Goal: Obtain resource: Download file/media

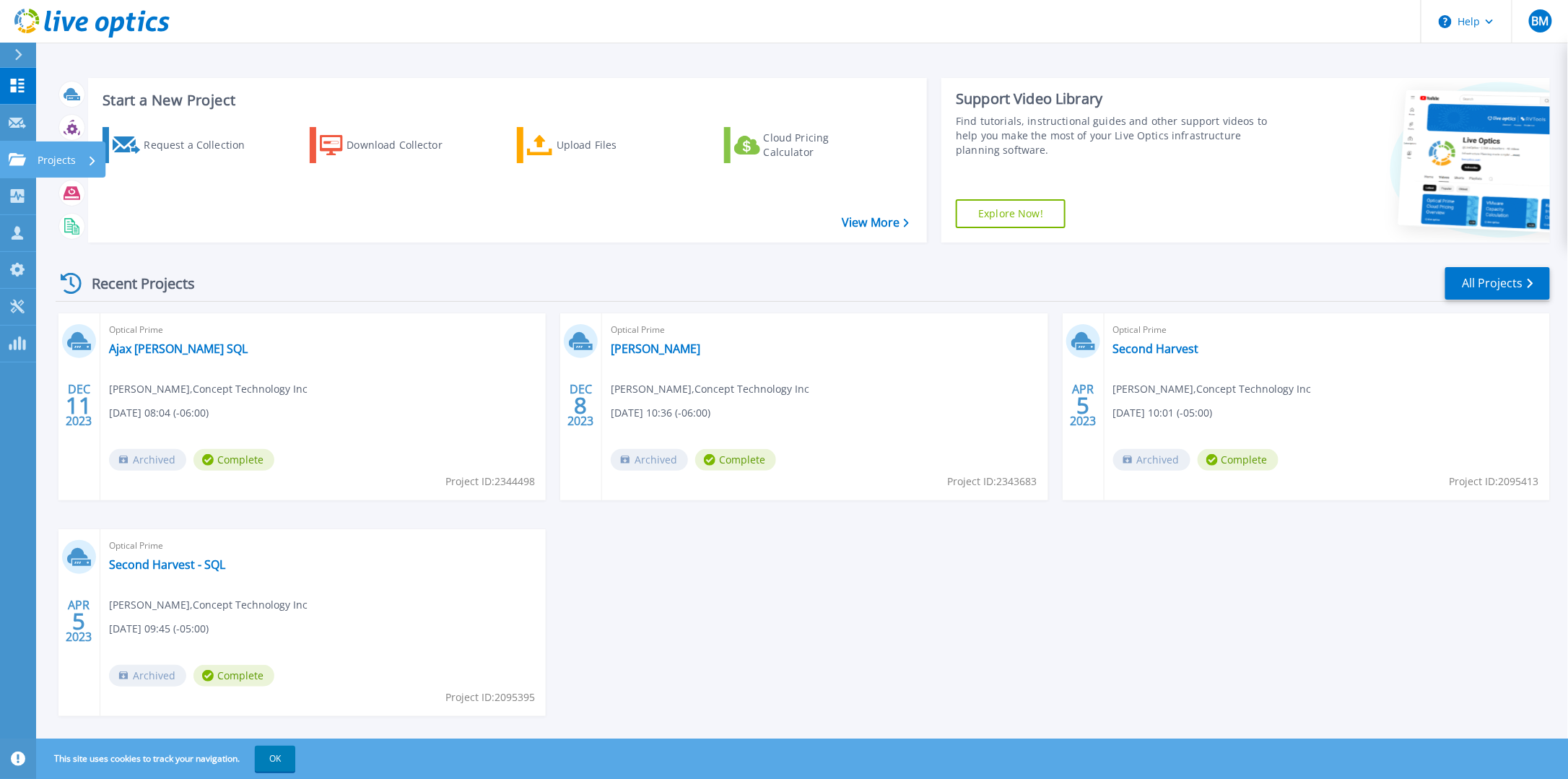
click at [21, 167] on link "Projects Projects" at bounding box center [17, 159] width 36 height 36
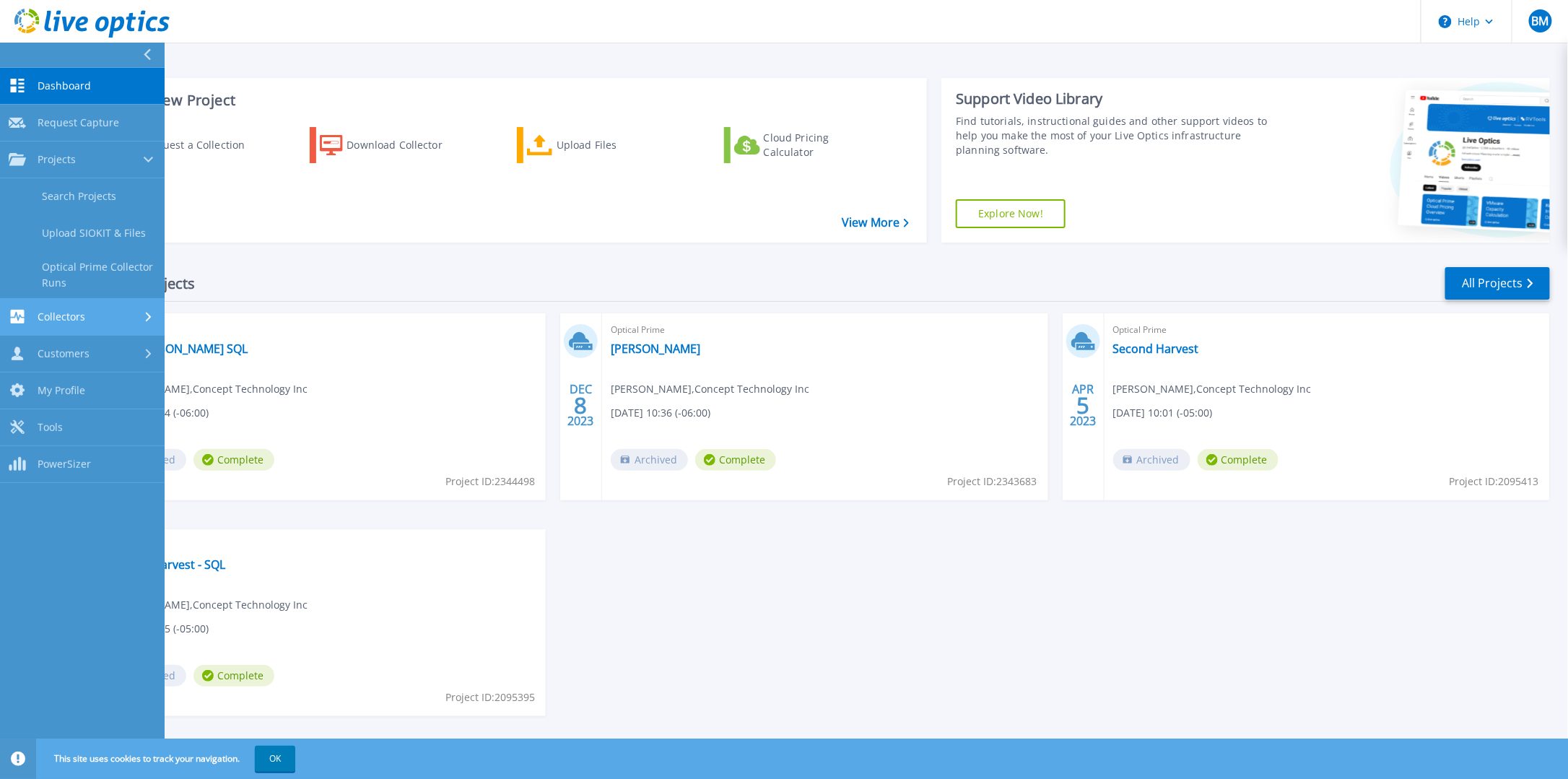
click at [150, 316] on icon at bounding box center [148, 317] width 6 height 10
click at [421, 171] on div "Request a Collection Download Collector Upload Files Cloud Pricing Calculator" at bounding box center [505, 175] width 829 height 120
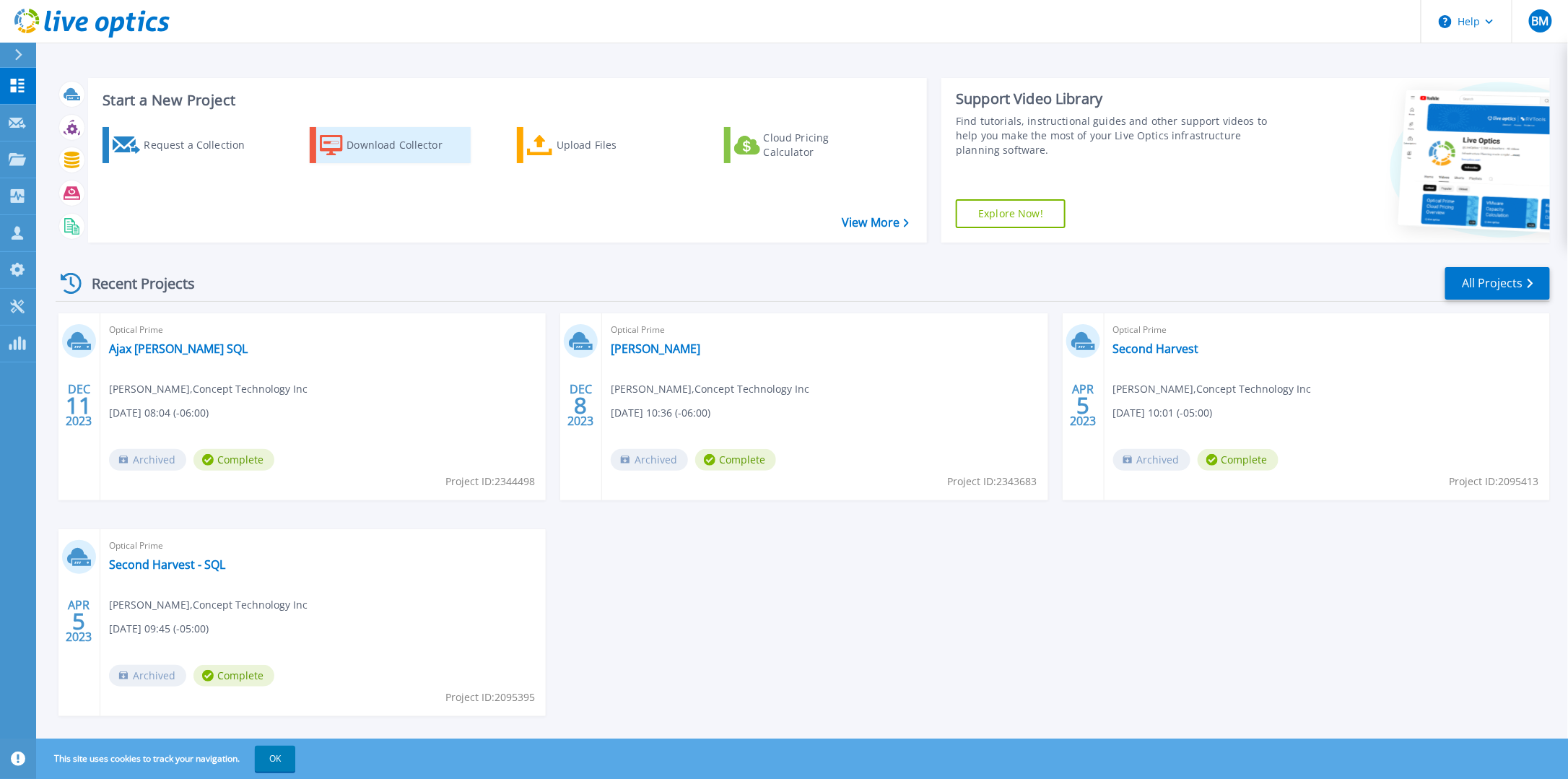
click at [402, 150] on div "Download Collector" at bounding box center [405, 145] width 116 height 29
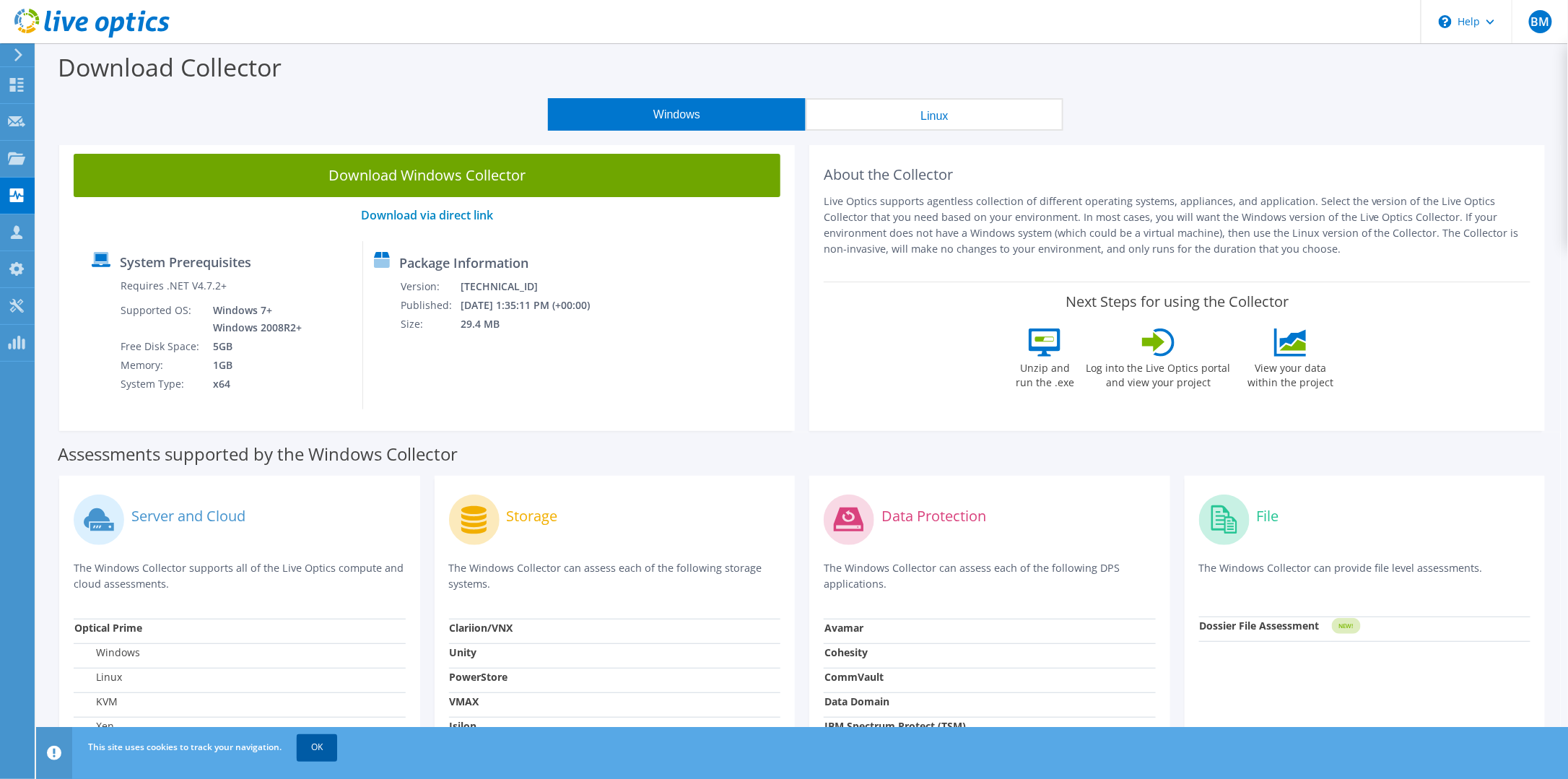
click at [313, 756] on link "OK" at bounding box center [317, 746] width 40 height 26
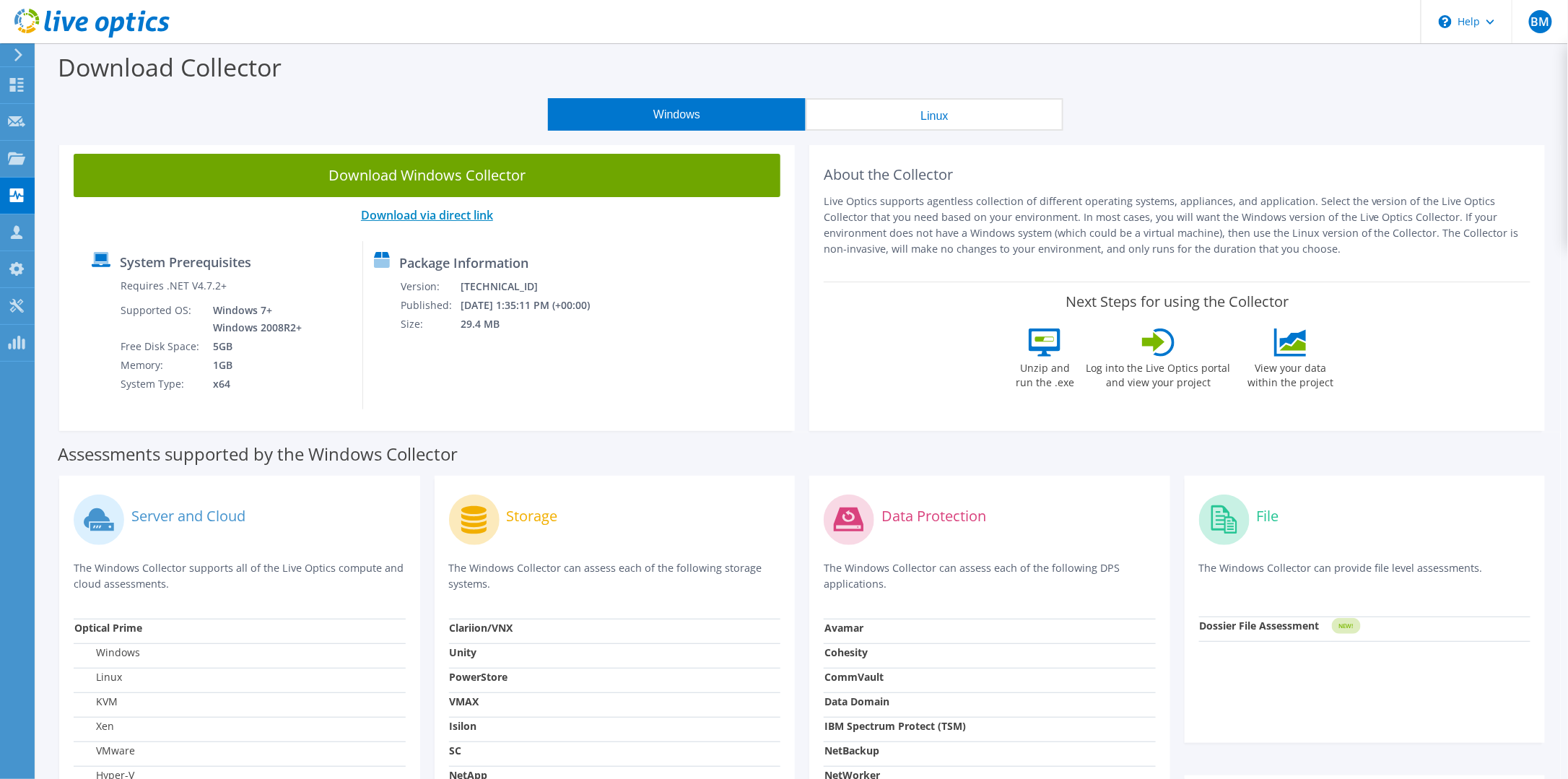
click at [417, 214] on link "Download via direct link" at bounding box center [427, 215] width 132 height 16
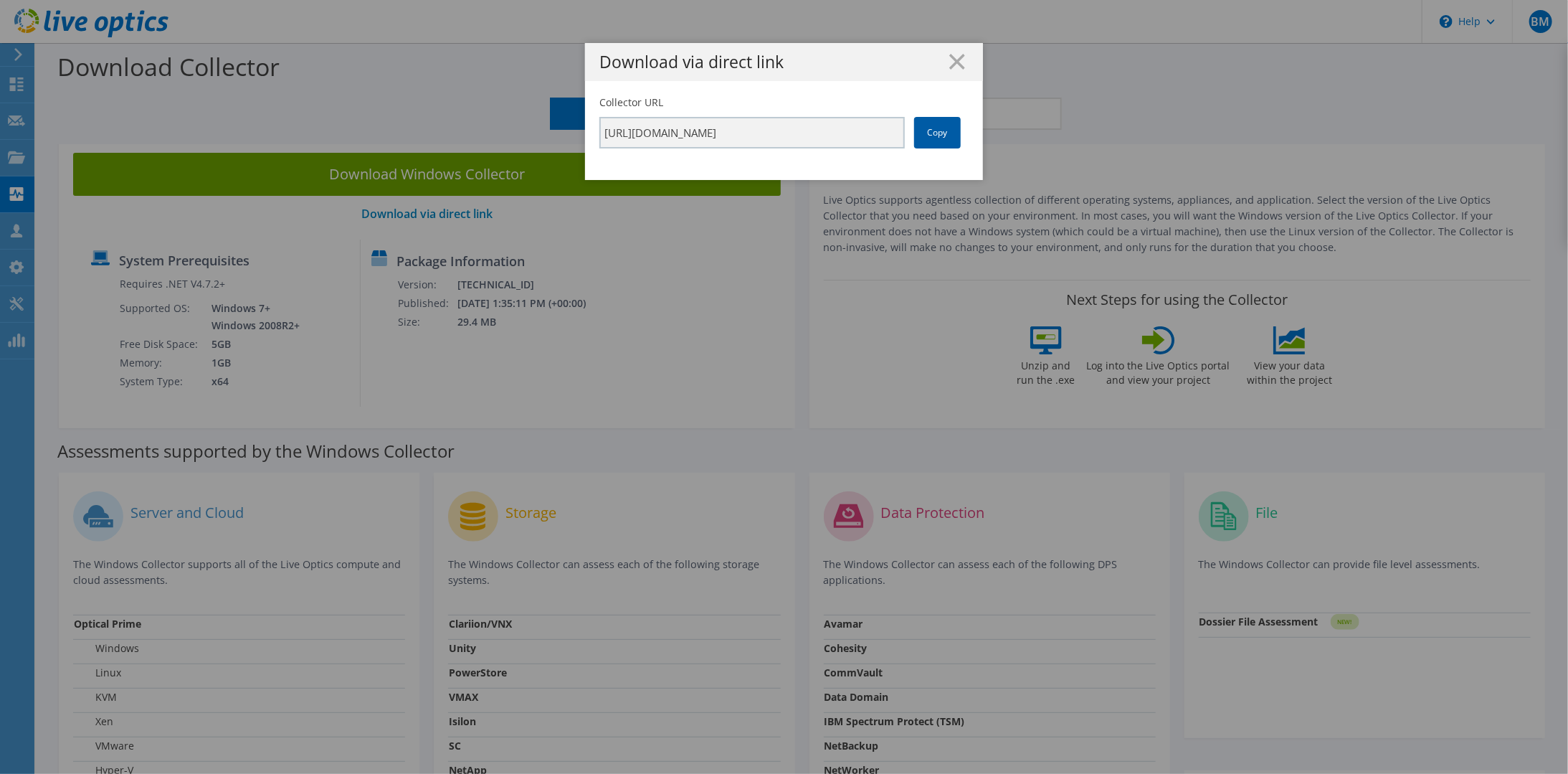
click at [924, 136] on link "Copy" at bounding box center [937, 132] width 46 height 32
click at [935, 52] on div "Download via direct link" at bounding box center [783, 62] width 398 height 38
click at [942, 59] on h1 "Download via direct link" at bounding box center [784, 61] width 370 height 17
click at [953, 69] on h1 "Download via direct link" at bounding box center [784, 61] width 370 height 17
click at [952, 61] on line at bounding box center [957, 61] width 14 height 14
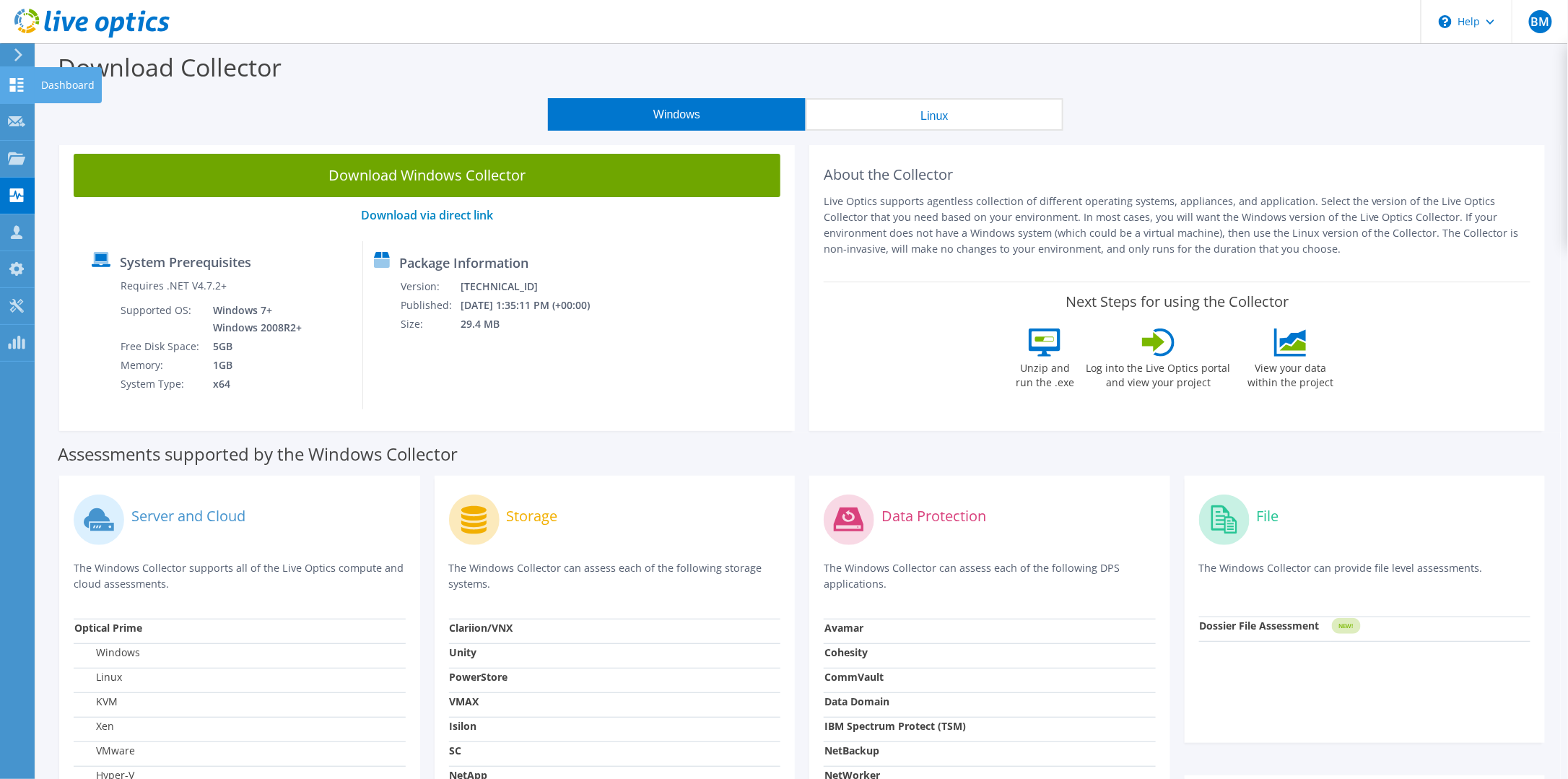
click at [9, 90] on icon at bounding box center [17, 84] width 17 height 13
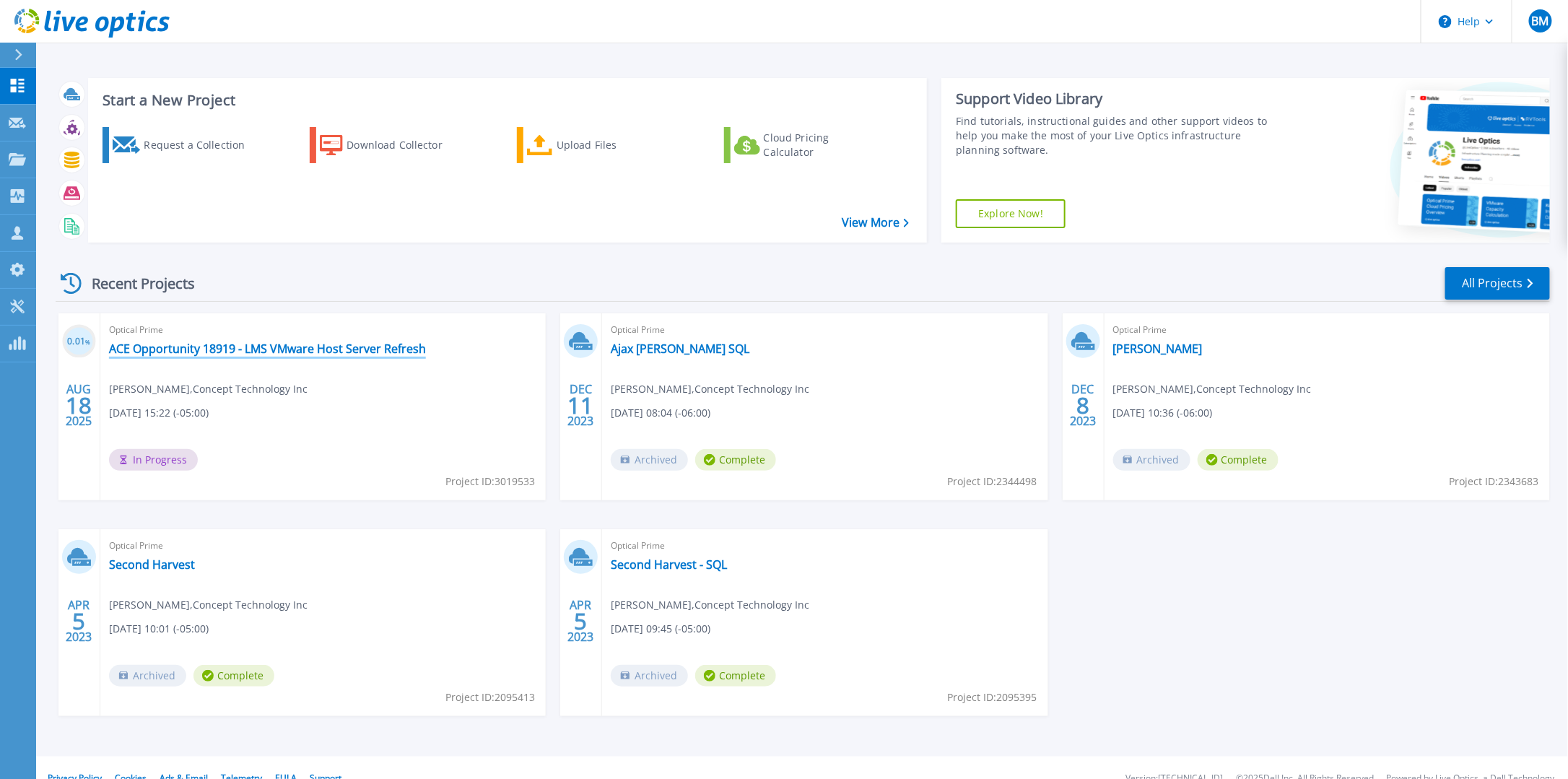
click at [313, 352] on link "ACE Opportunity 18919 - LMS VMware Host Server Refresh" at bounding box center [267, 348] width 317 height 14
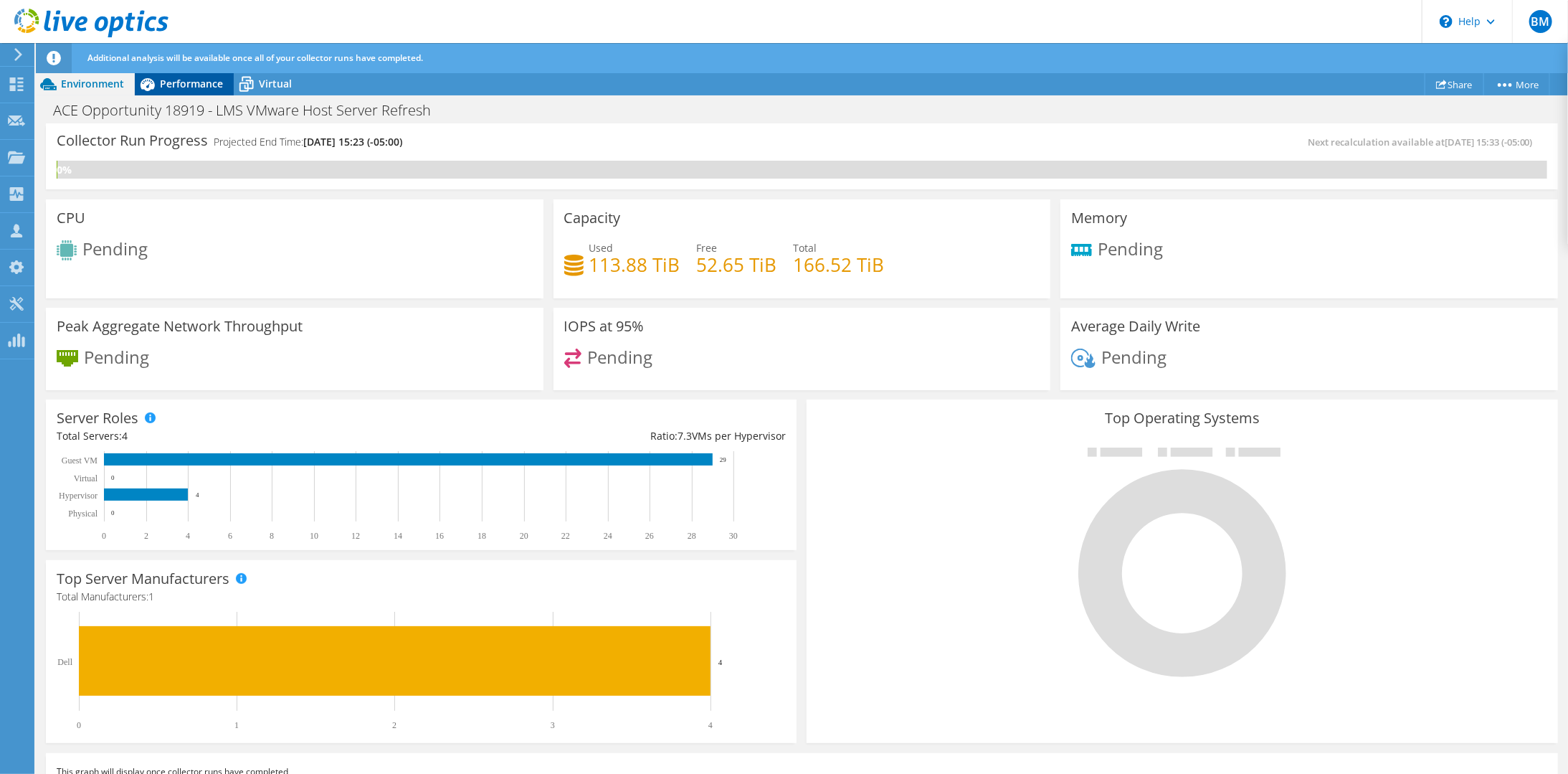
click at [199, 92] on div "Performance" at bounding box center [184, 84] width 99 height 23
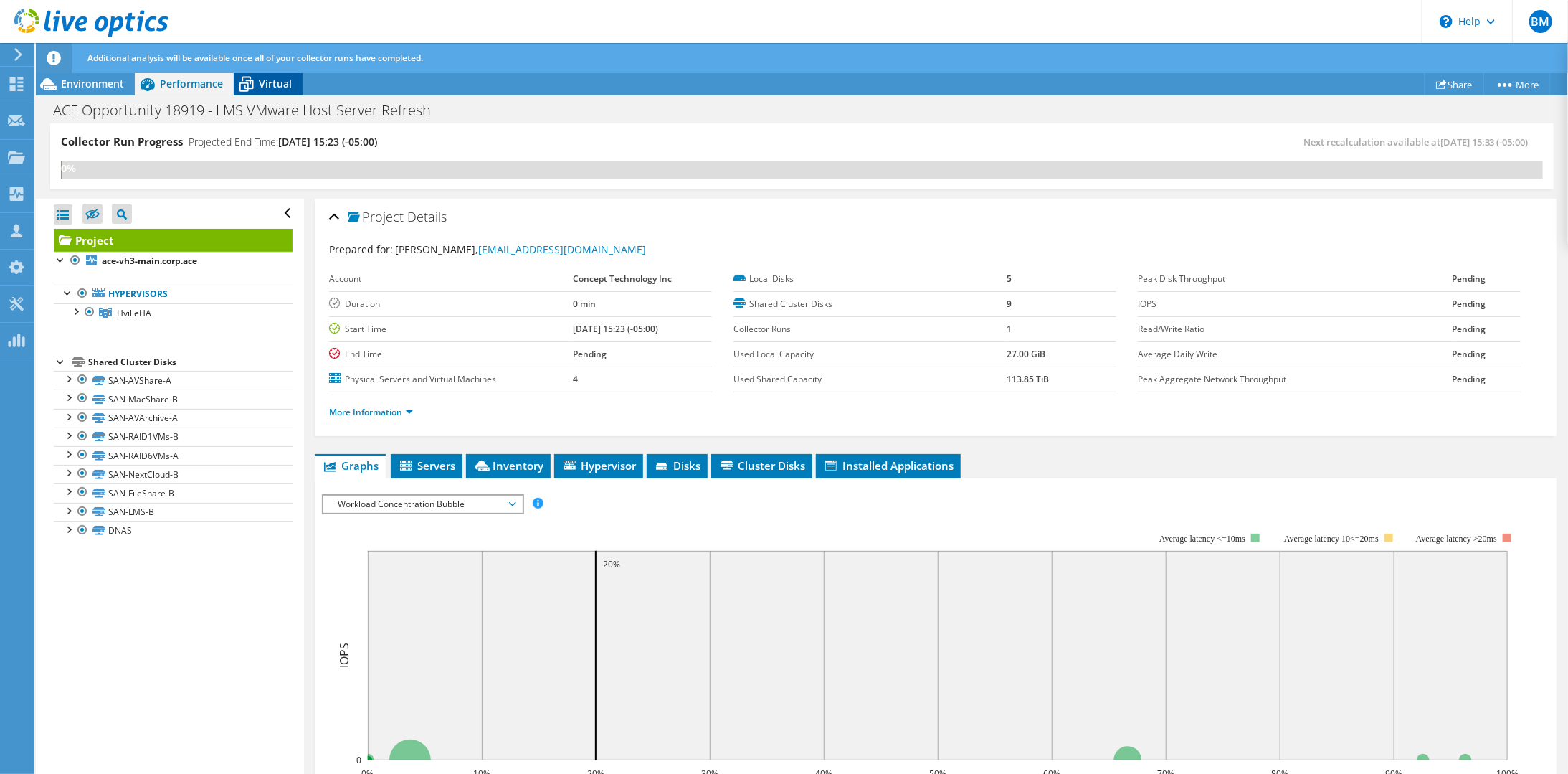
click at [270, 84] on span "Virtual" at bounding box center [275, 83] width 33 height 13
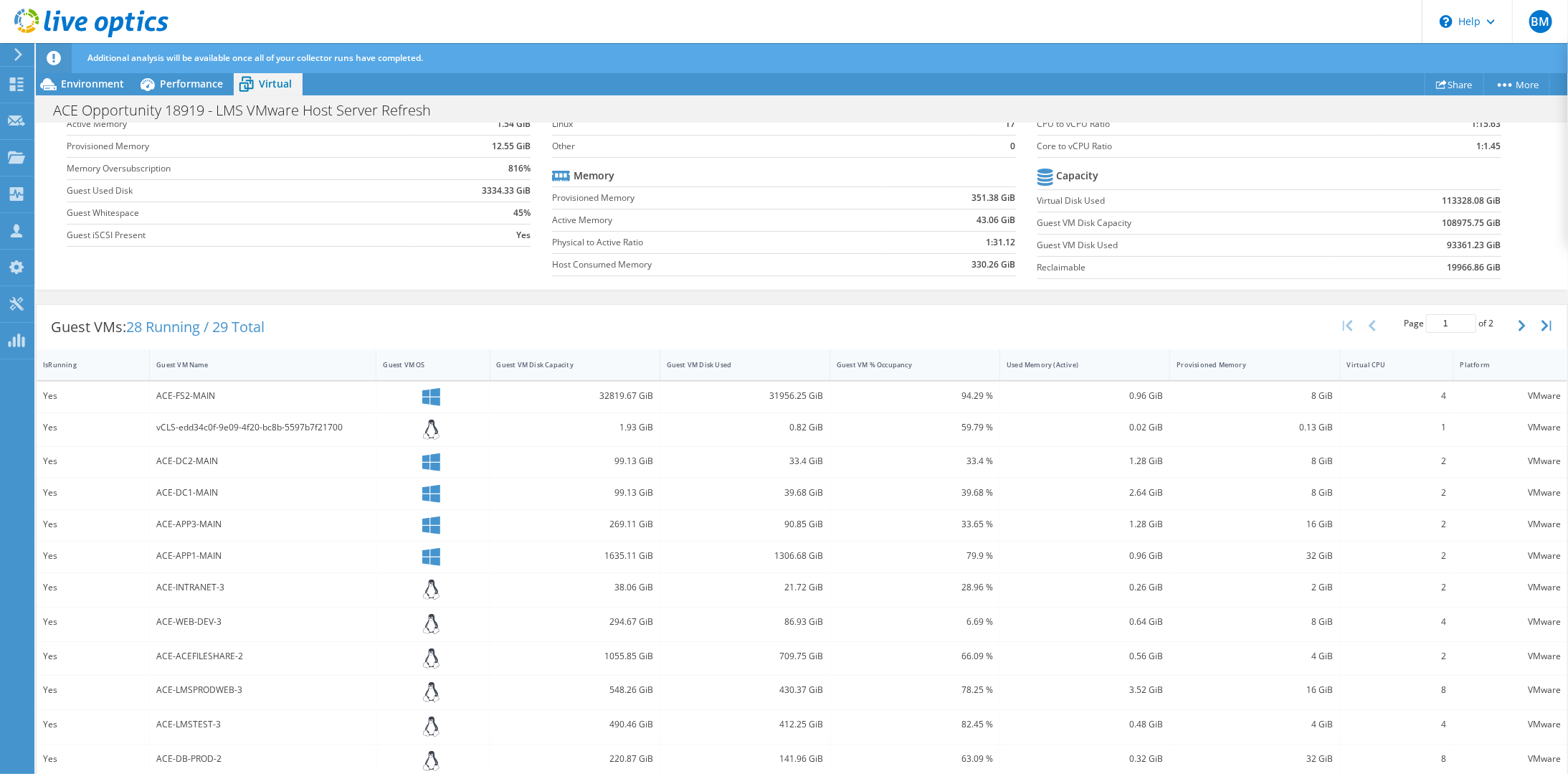
scroll to position [282, 0]
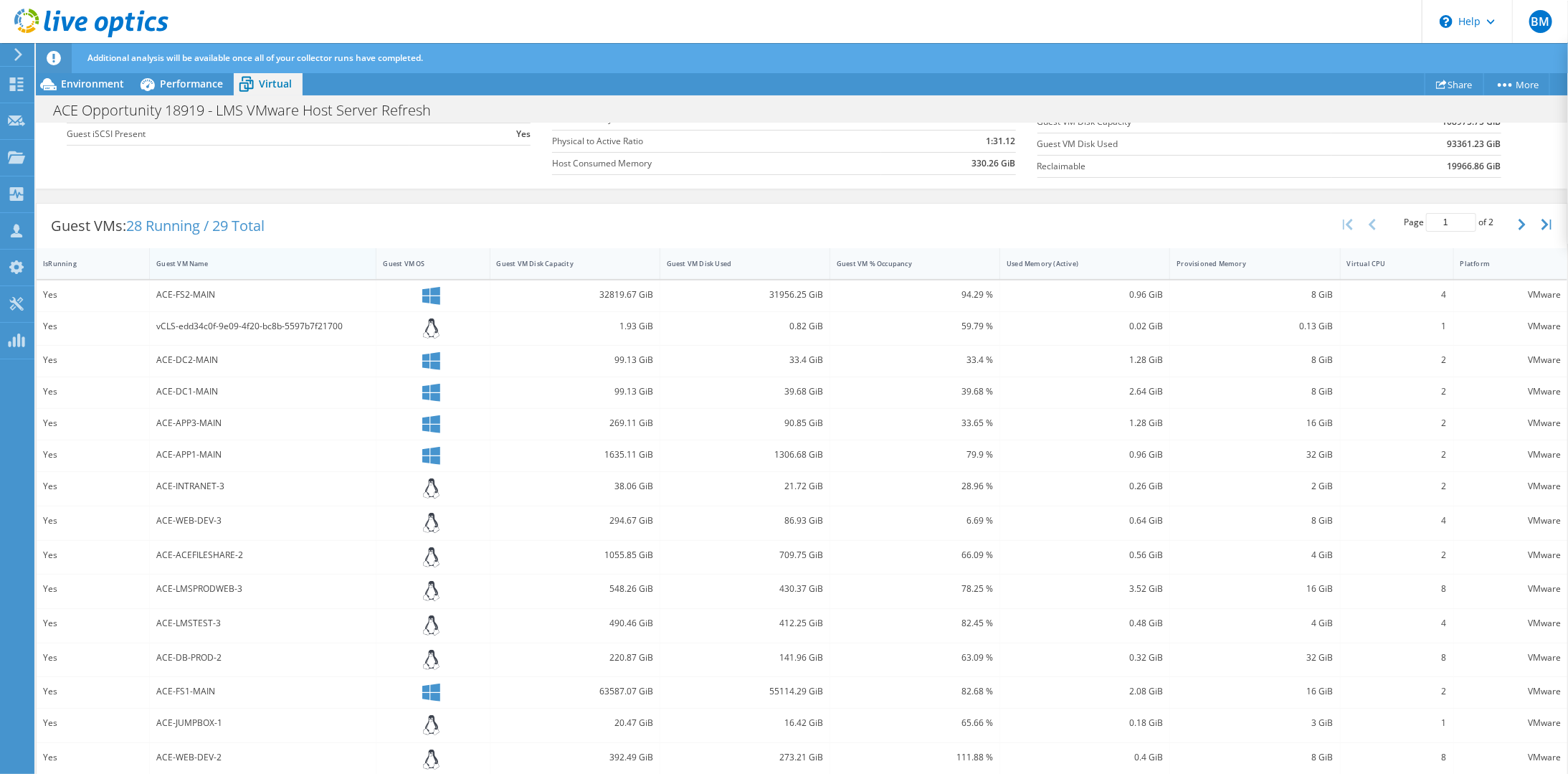
click at [180, 259] on div "Guest VM Name" at bounding box center [254, 263] width 195 height 9
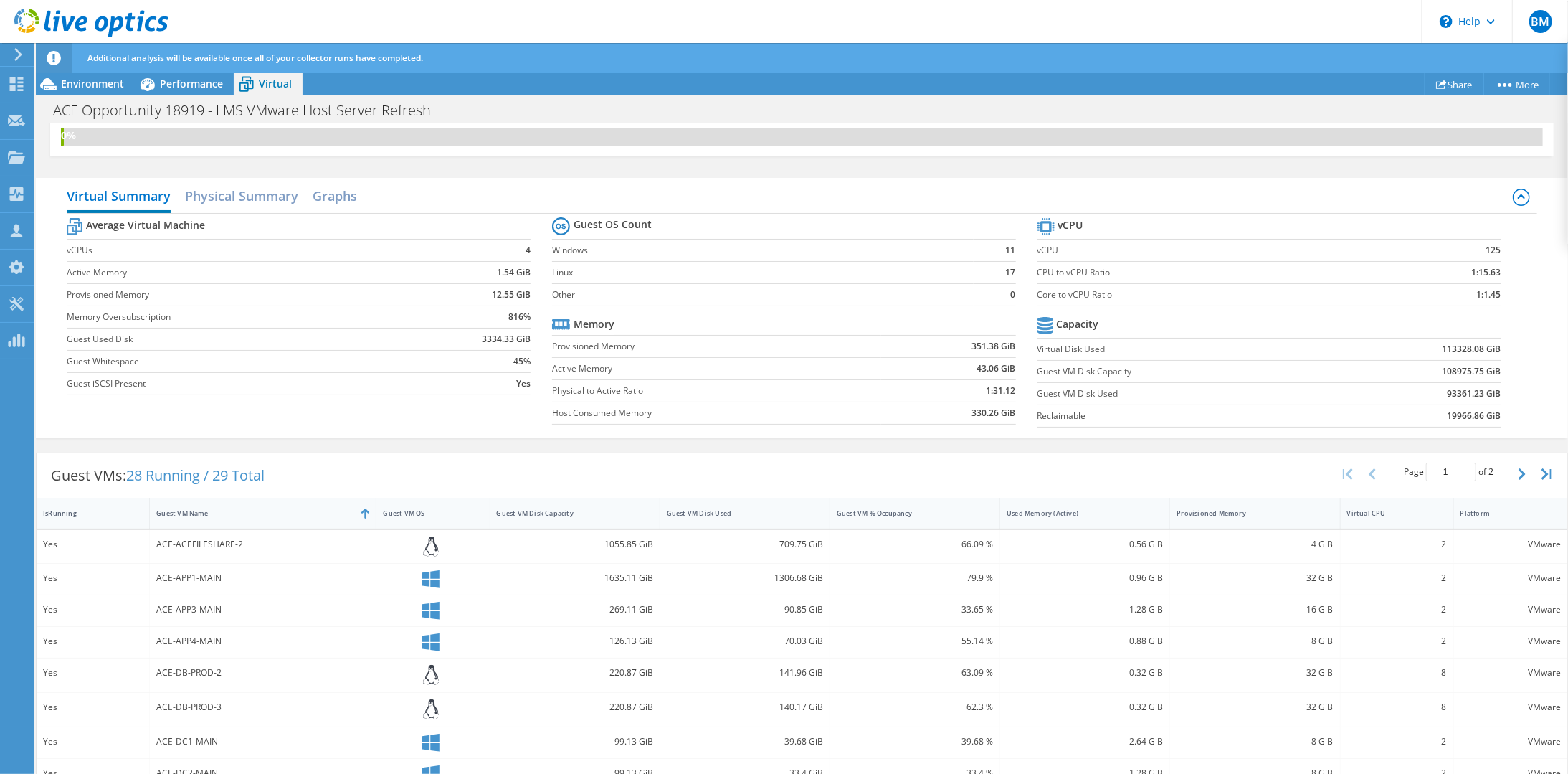
scroll to position [0, 0]
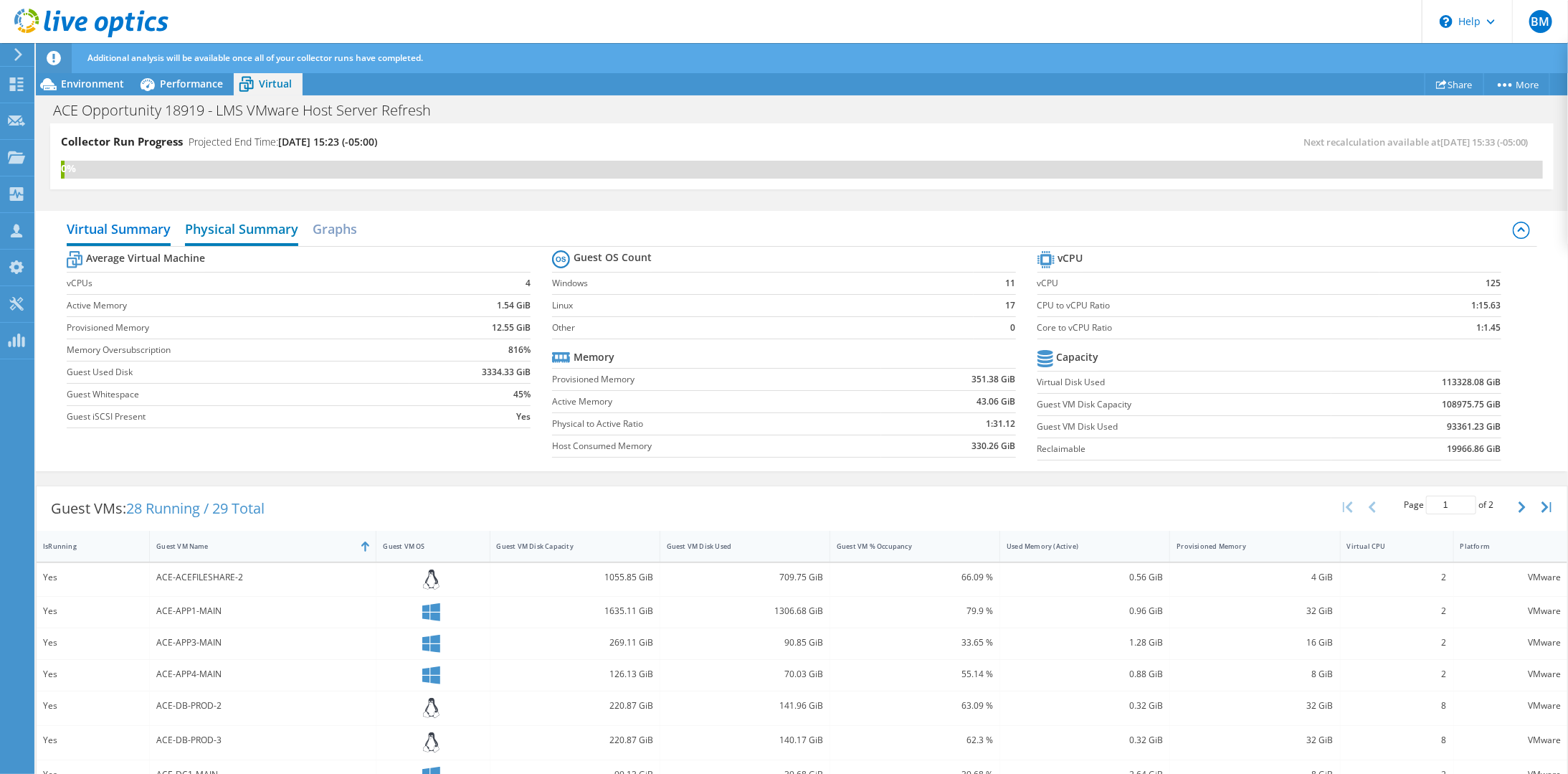
click at [277, 230] on h2 "Physical Summary" at bounding box center [242, 230] width 113 height 32
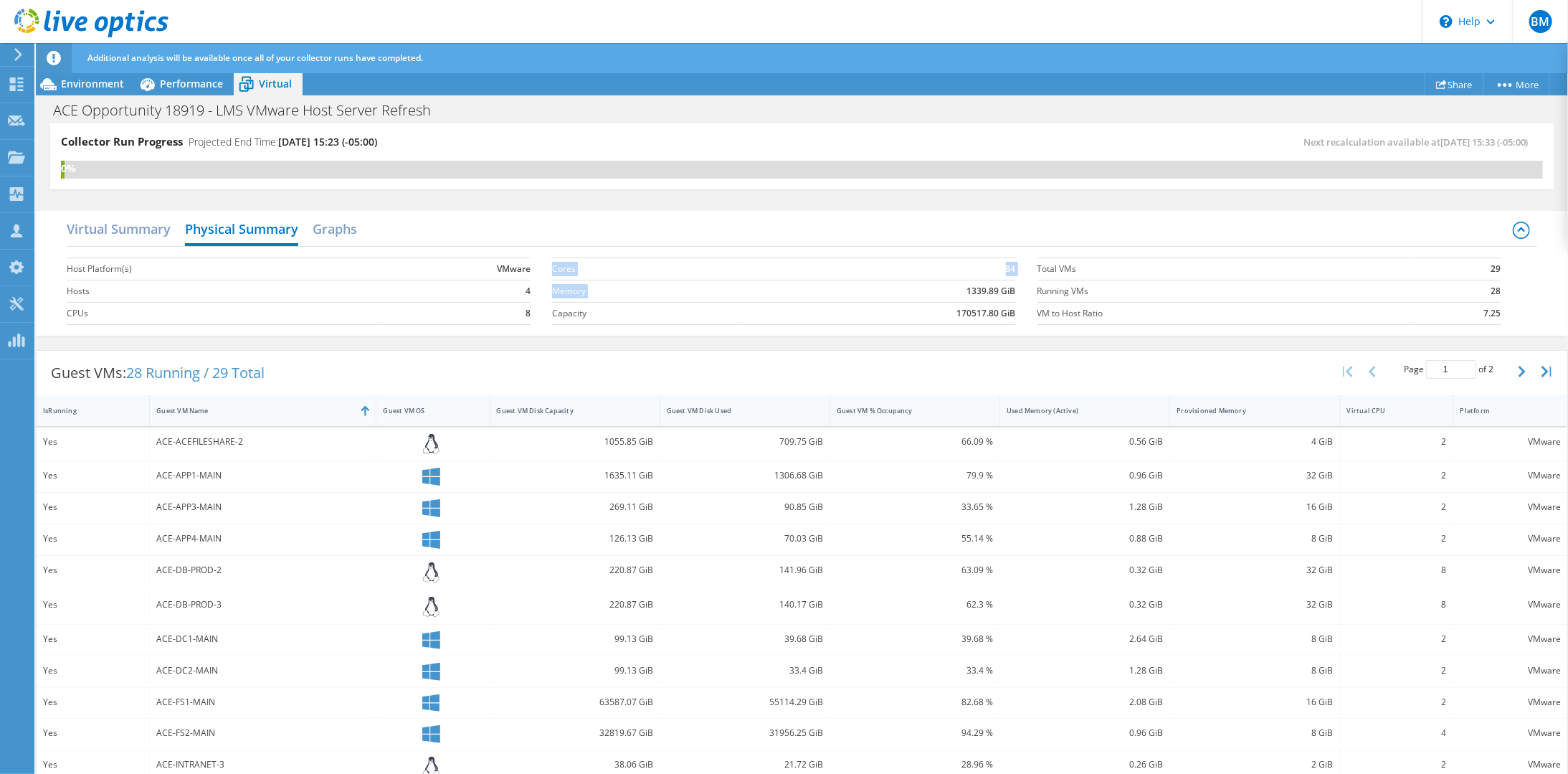
drag, startPoint x: 958, startPoint y: 289, endPoint x: 1009, endPoint y: 291, distance: 51.0
click at [1009, 291] on section "Cores 84 Memory 1339.89 GiB Capacity 170517.80 GiB" at bounding box center [795, 292] width 485 height 82
drag, startPoint x: 1009, startPoint y: 291, endPoint x: 1122, endPoint y: 320, distance: 116.7
click at [1122, 320] on td "VM to Host Ratio" at bounding box center [1224, 313] width 376 height 22
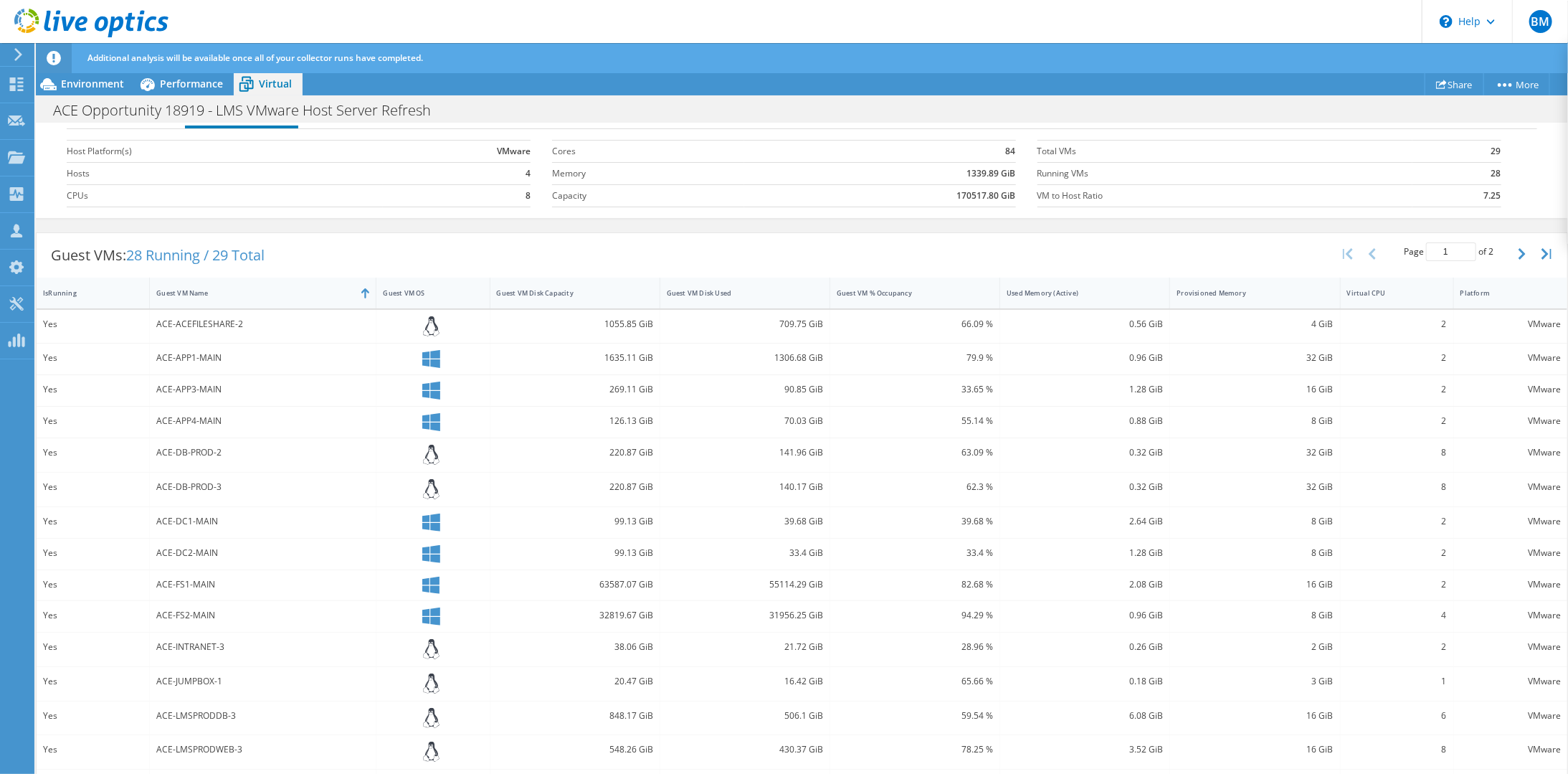
scroll to position [147, 0]
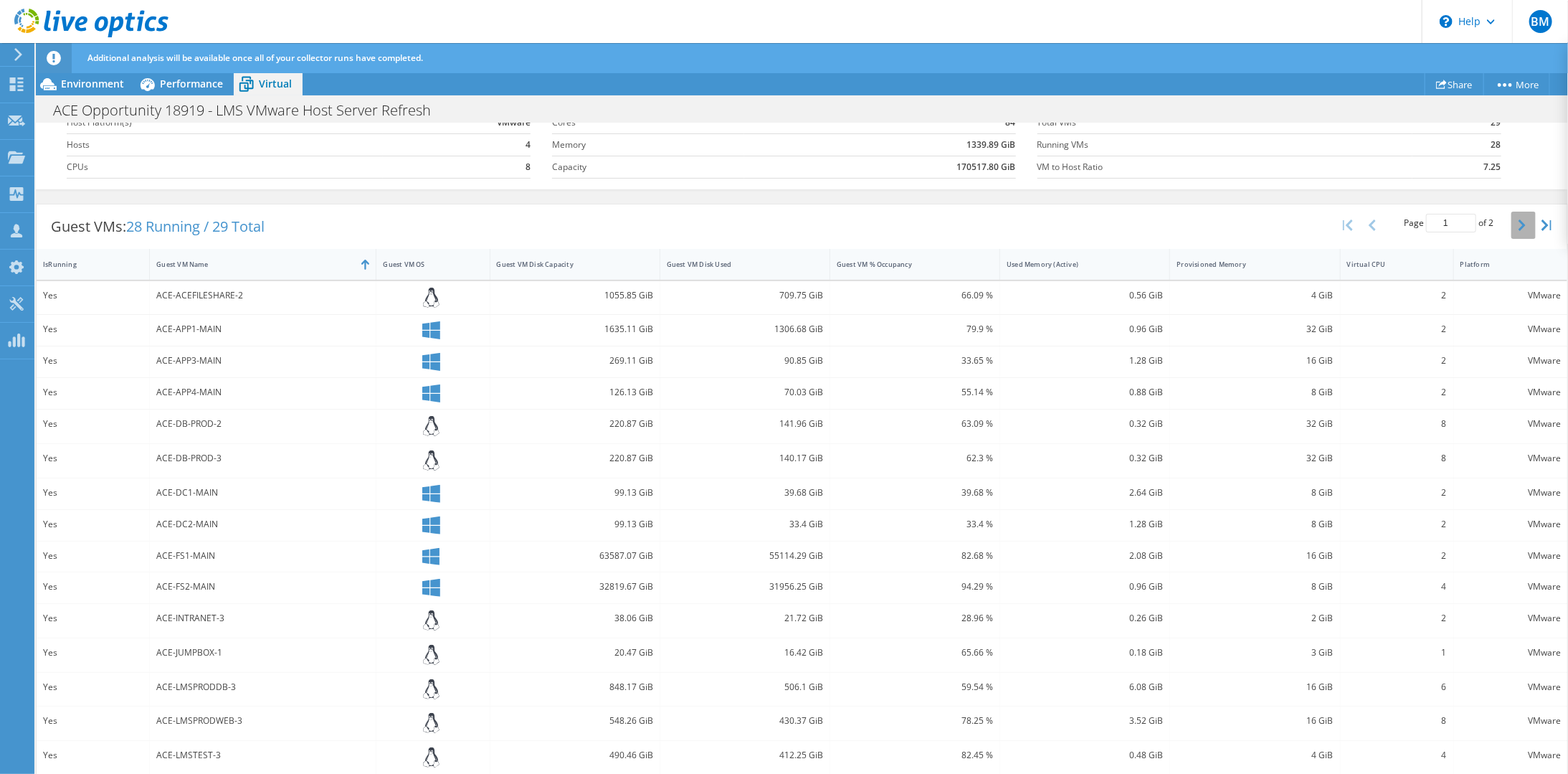
click at [1518, 225] on icon "button" at bounding box center [1522, 225] width 7 height 12
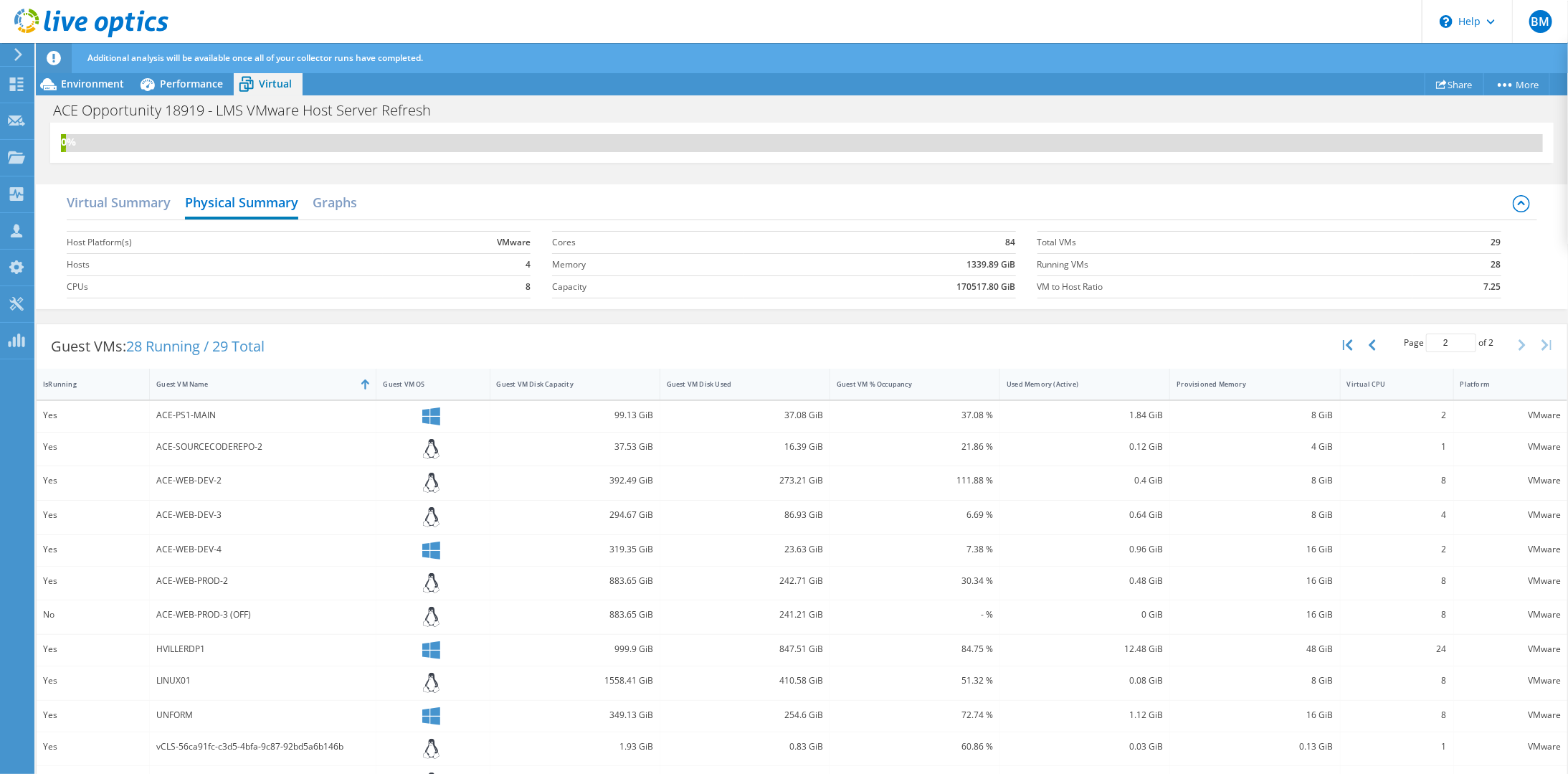
scroll to position [0, 0]
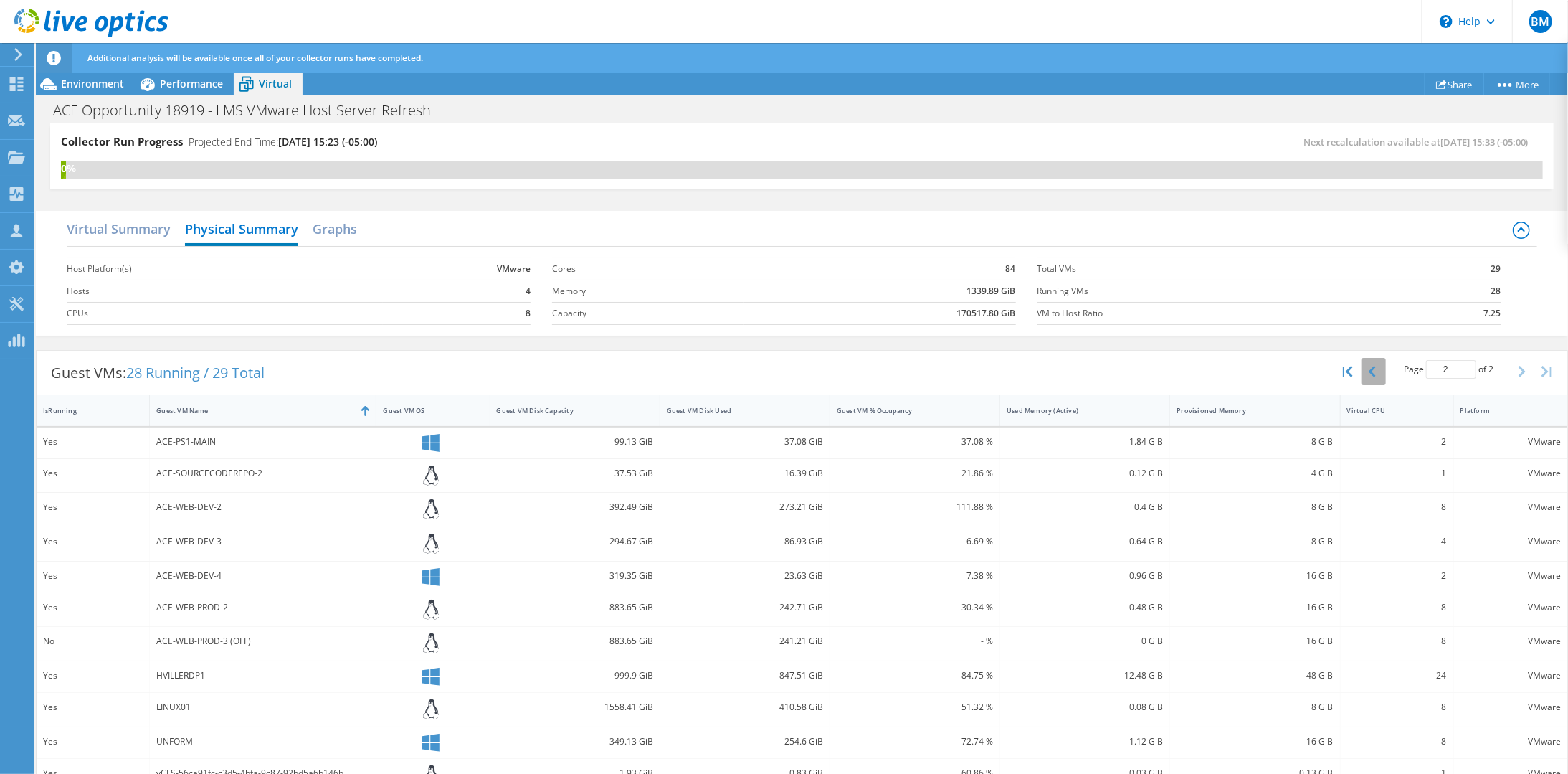
click at [1362, 374] on button "button" at bounding box center [1373, 371] width 24 height 28
type input "1"
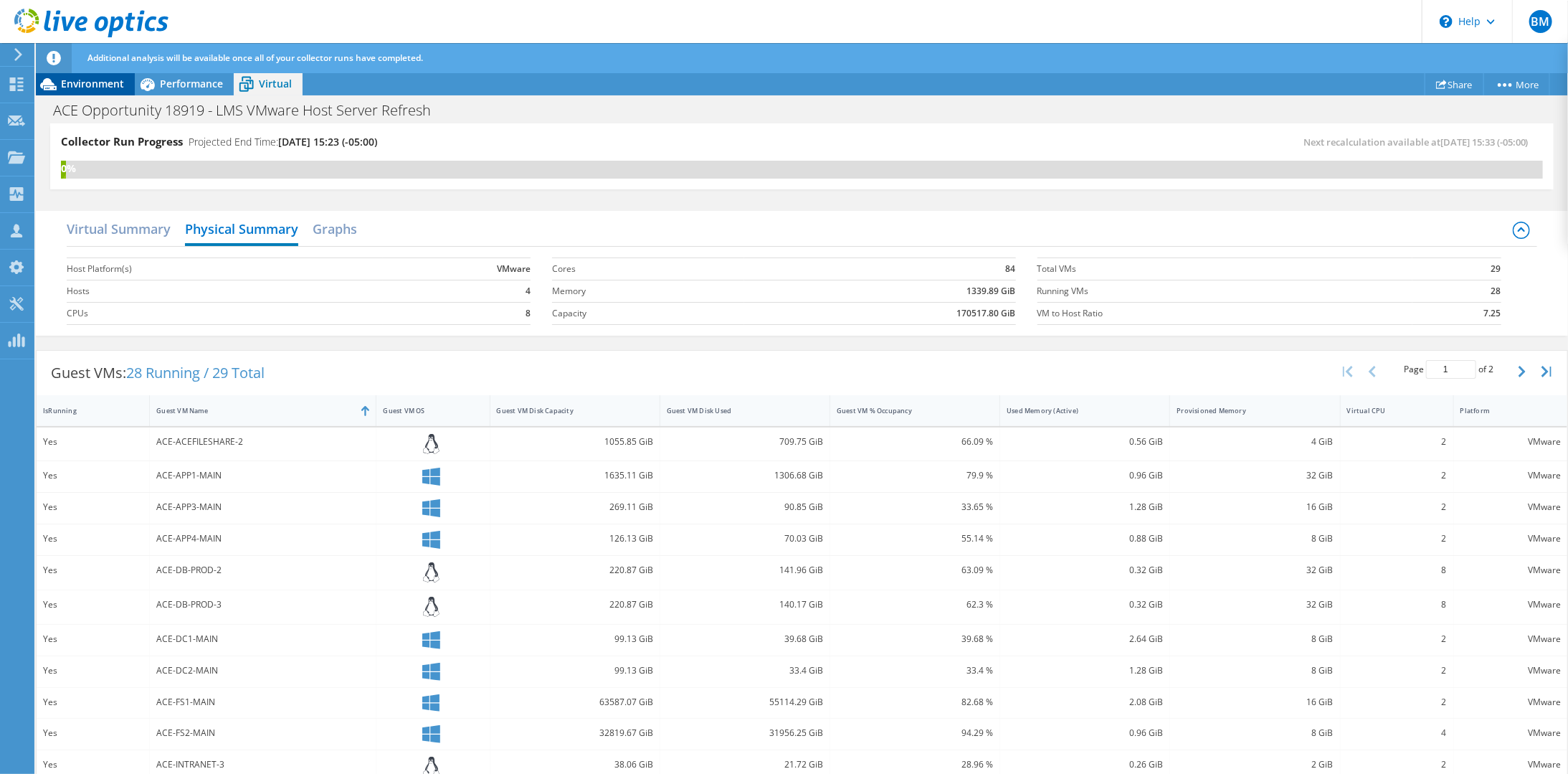
click at [91, 87] on span "Environment" at bounding box center [92, 83] width 63 height 13
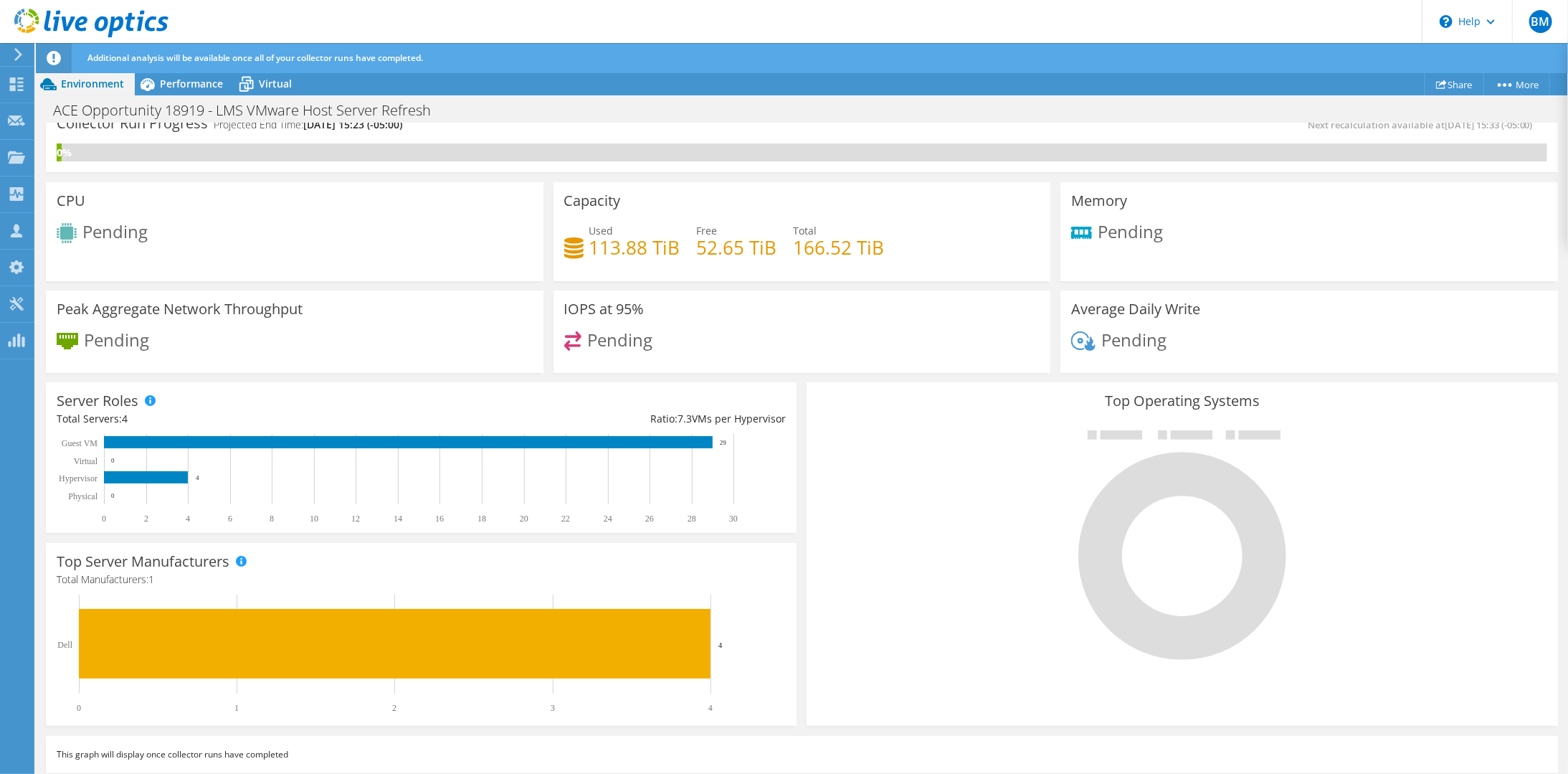
scroll to position [24, 0]
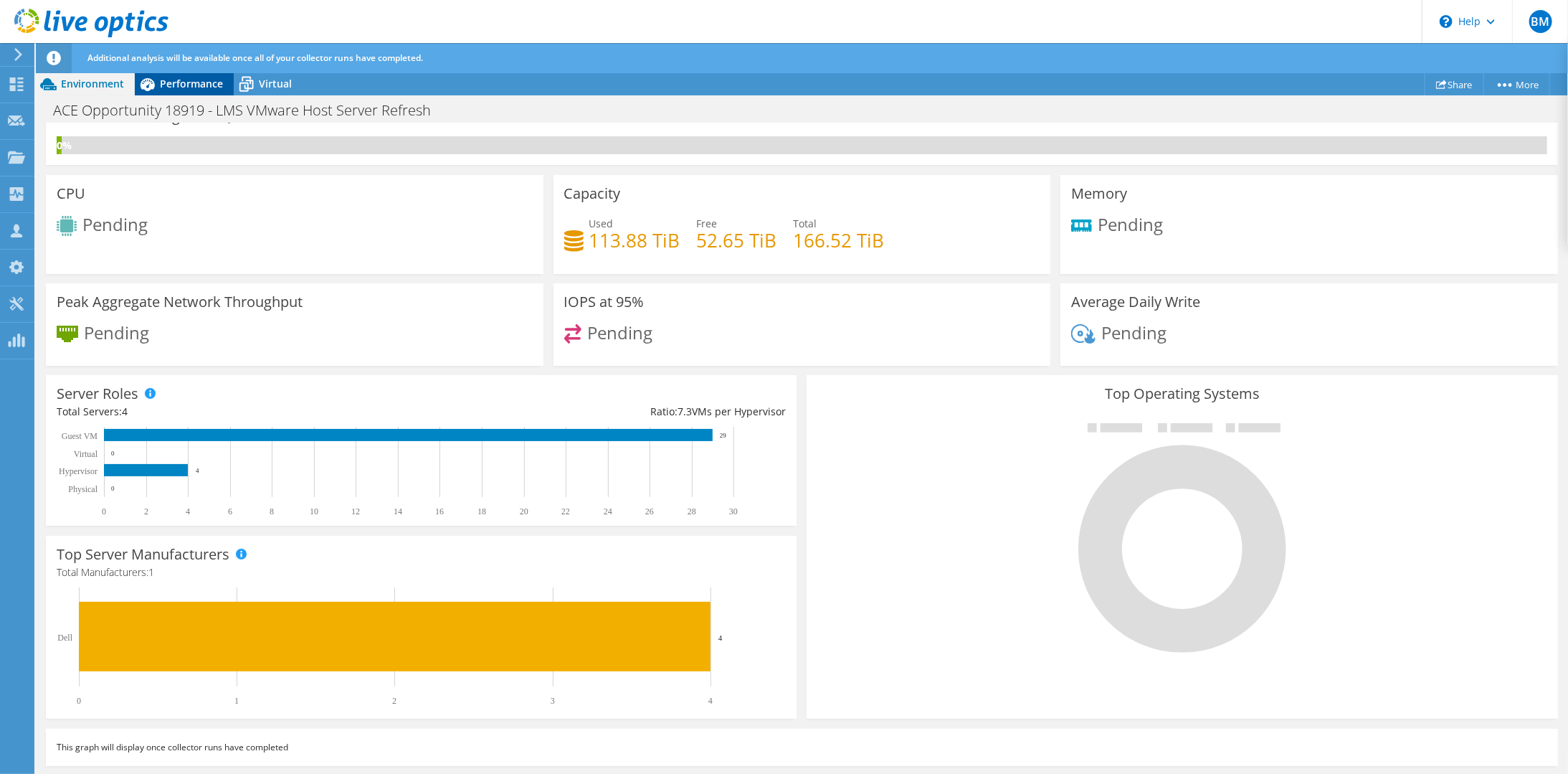
click at [199, 89] on span "Performance" at bounding box center [191, 83] width 63 height 13
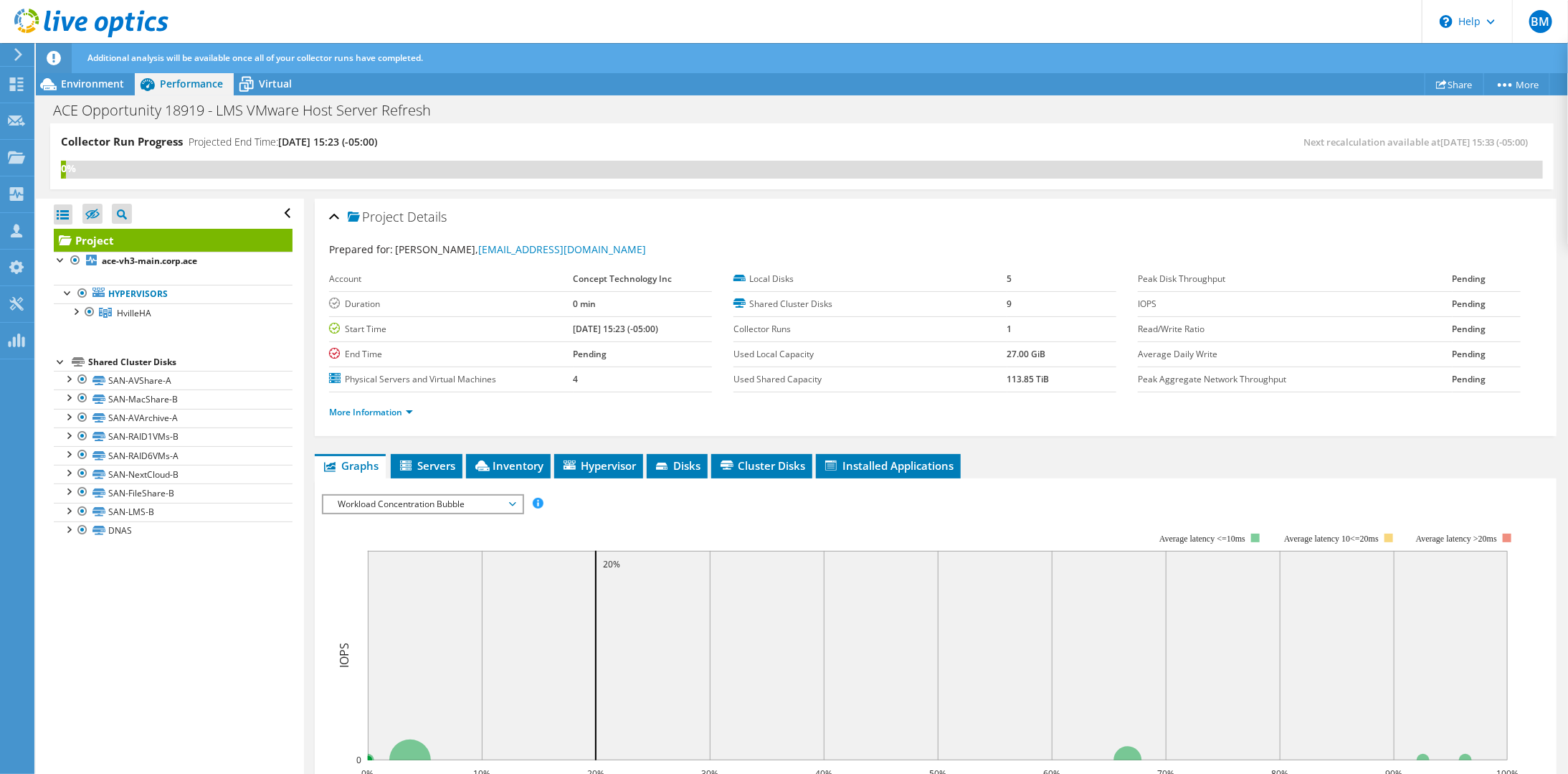
scroll to position [0, 0]
click at [401, 407] on link "More Information" at bounding box center [371, 411] width 84 height 12
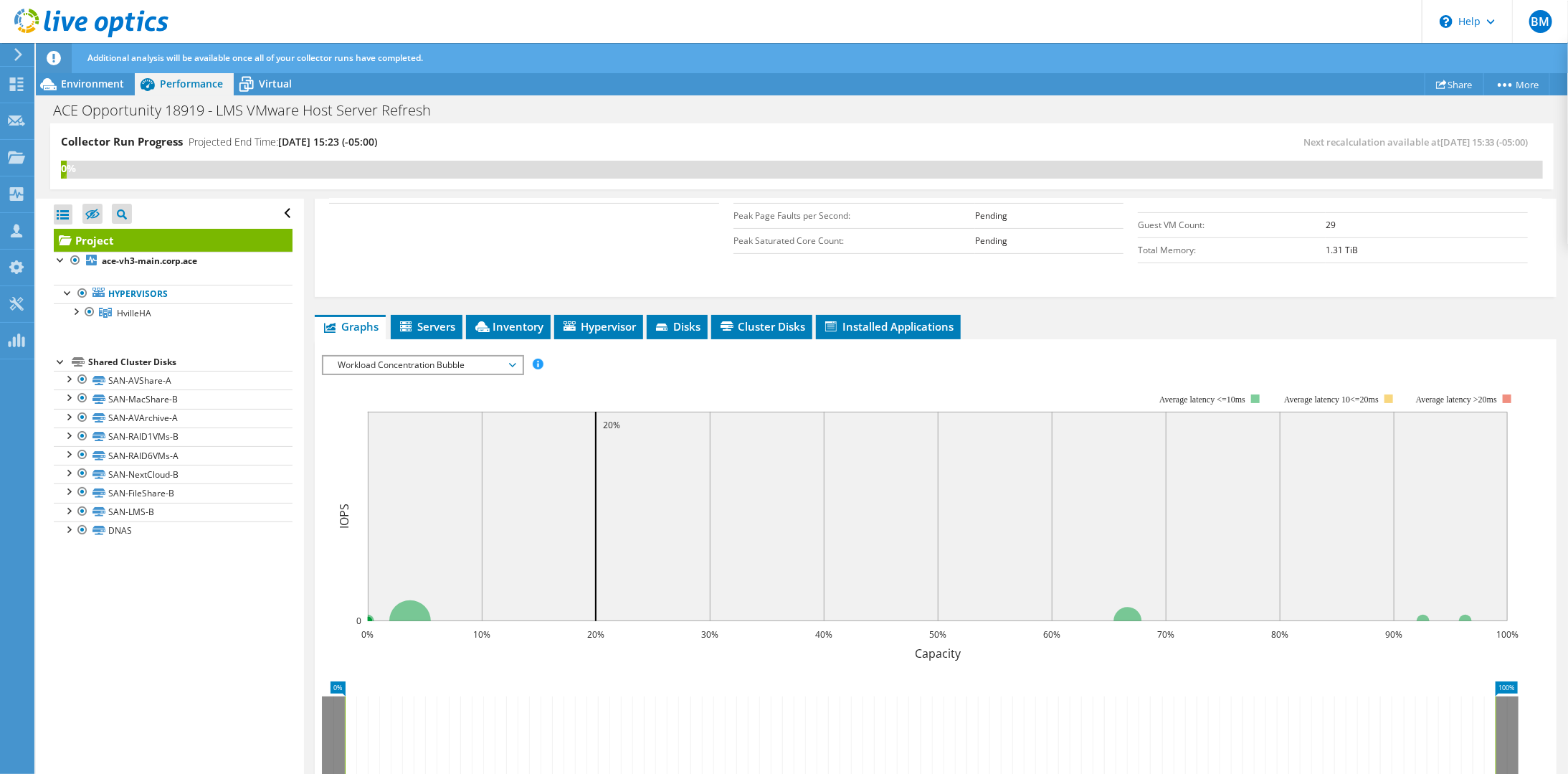
scroll to position [359, 0]
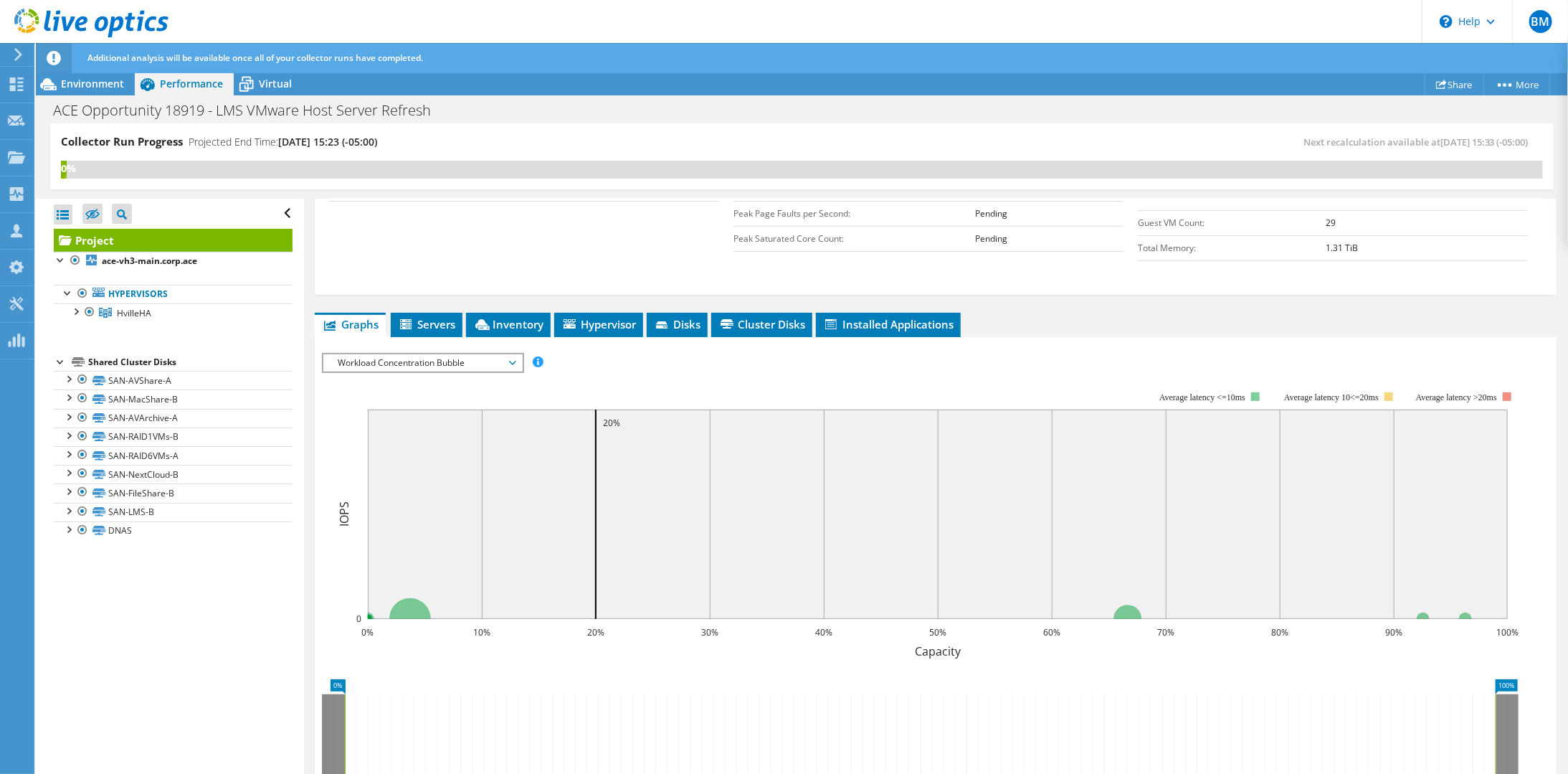
click at [584, 318] on span "Hypervisor" at bounding box center [598, 324] width 75 height 14
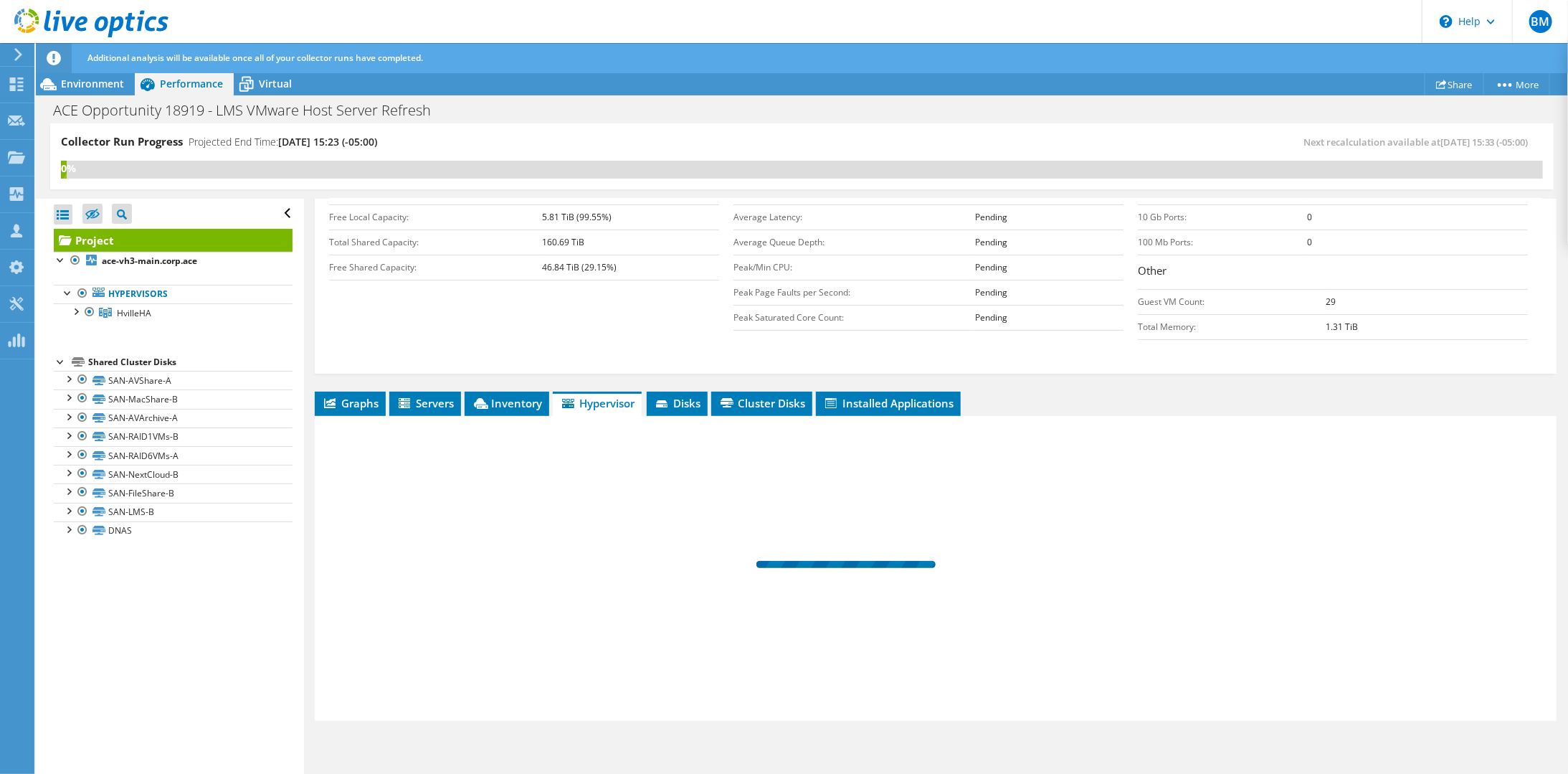
scroll to position [274, 0]
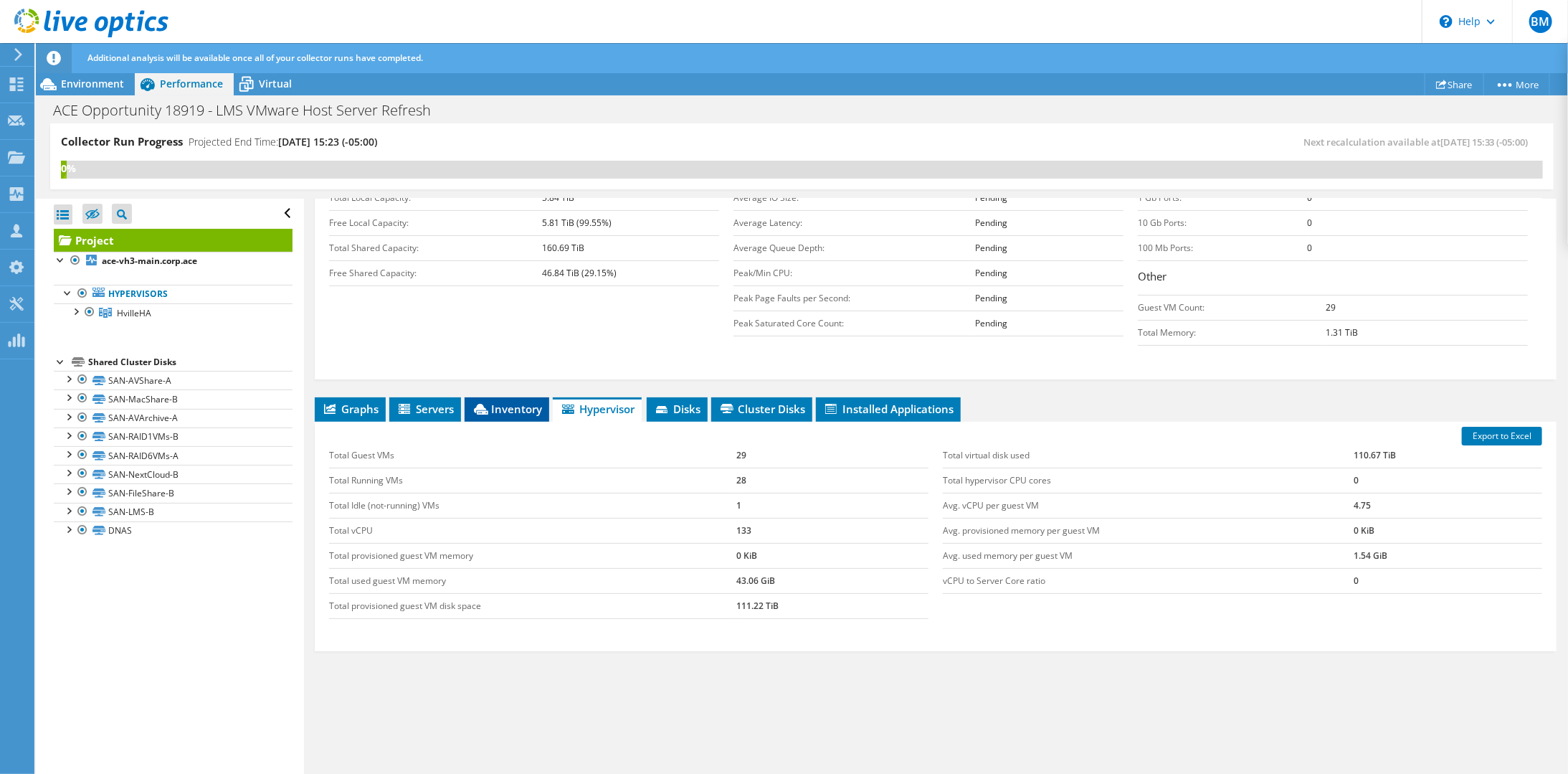
click at [494, 405] on span "Inventory" at bounding box center [507, 408] width 70 height 14
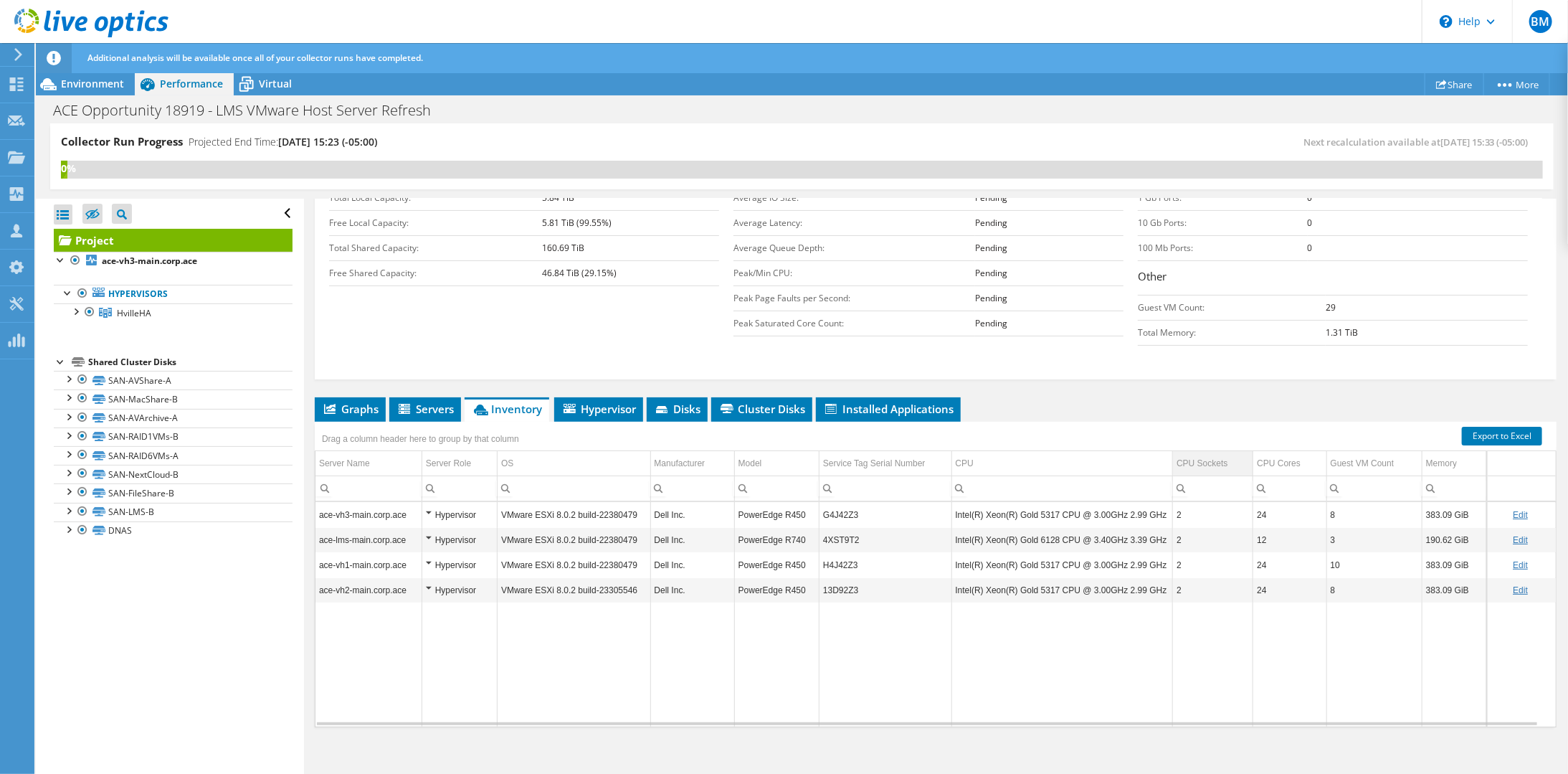
click at [1209, 457] on div "CPU Sockets" at bounding box center [1202, 463] width 51 height 17
click at [391, 452] on td "Server Name" at bounding box center [368, 463] width 106 height 25
click at [81, 80] on span "Environment" at bounding box center [92, 83] width 63 height 13
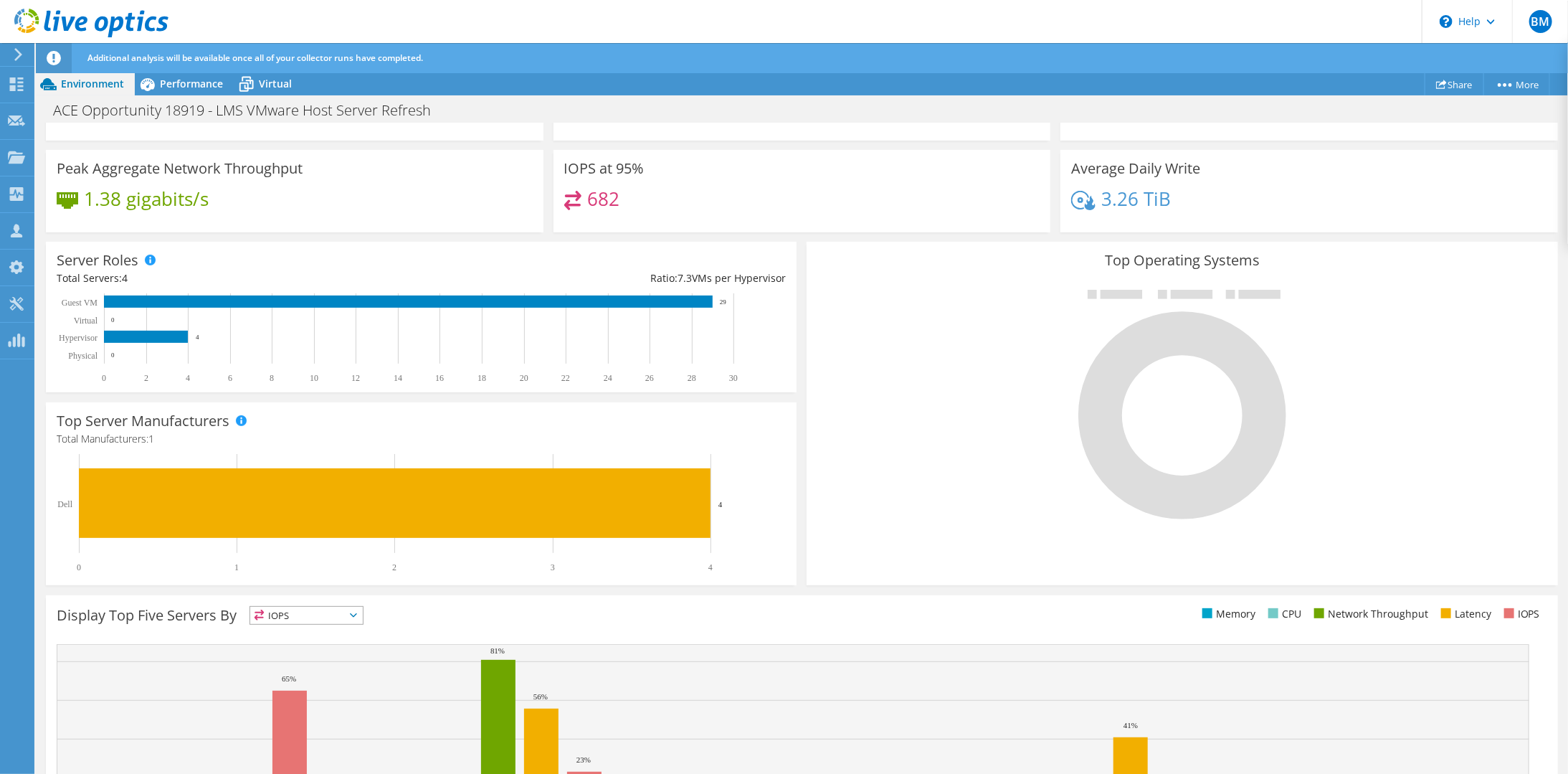
scroll to position [266, 0]
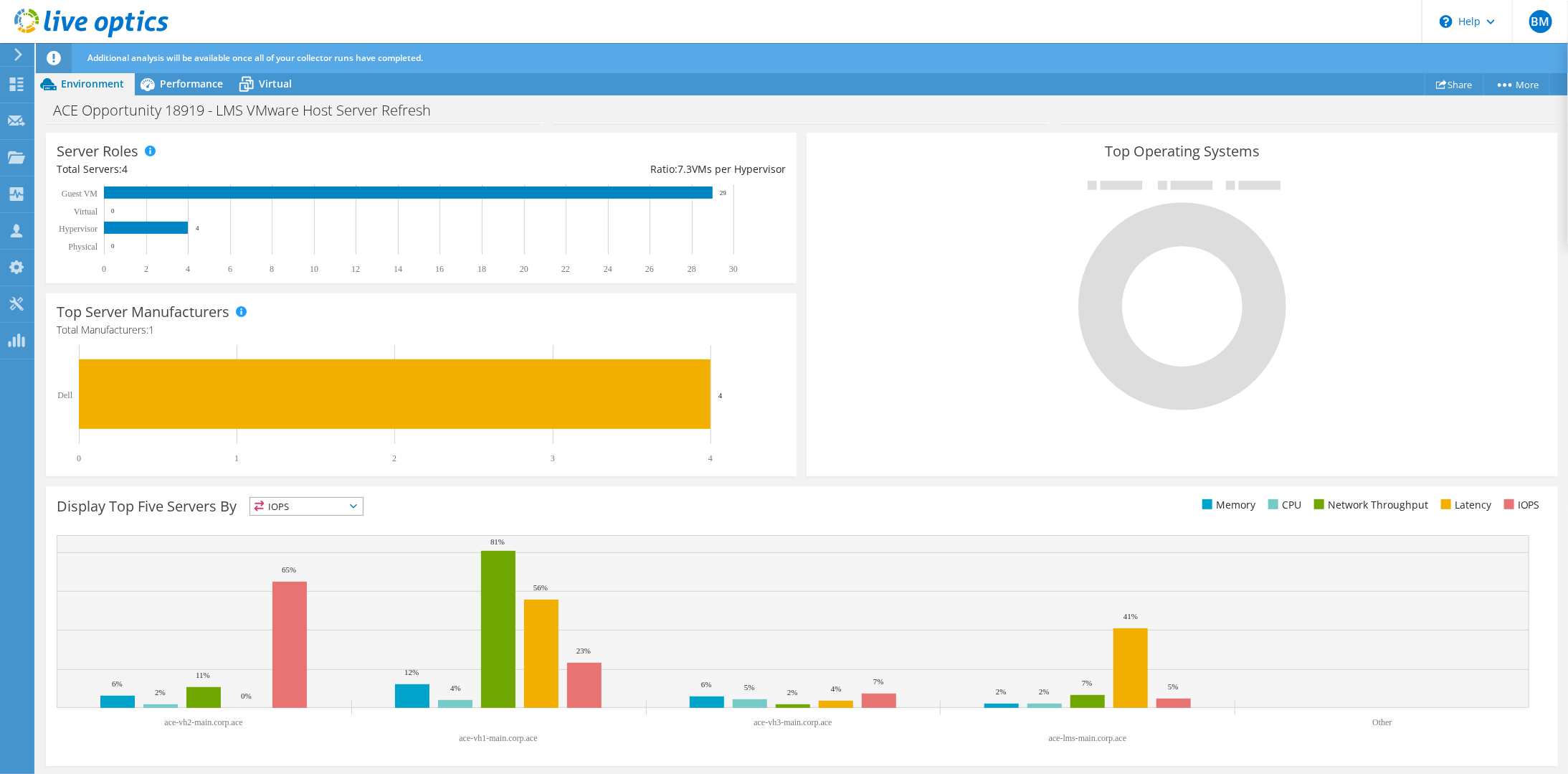
click at [357, 505] on icon at bounding box center [353, 506] width 7 height 4
click at [345, 537] on li "Memory" at bounding box center [307, 545] width 113 height 20
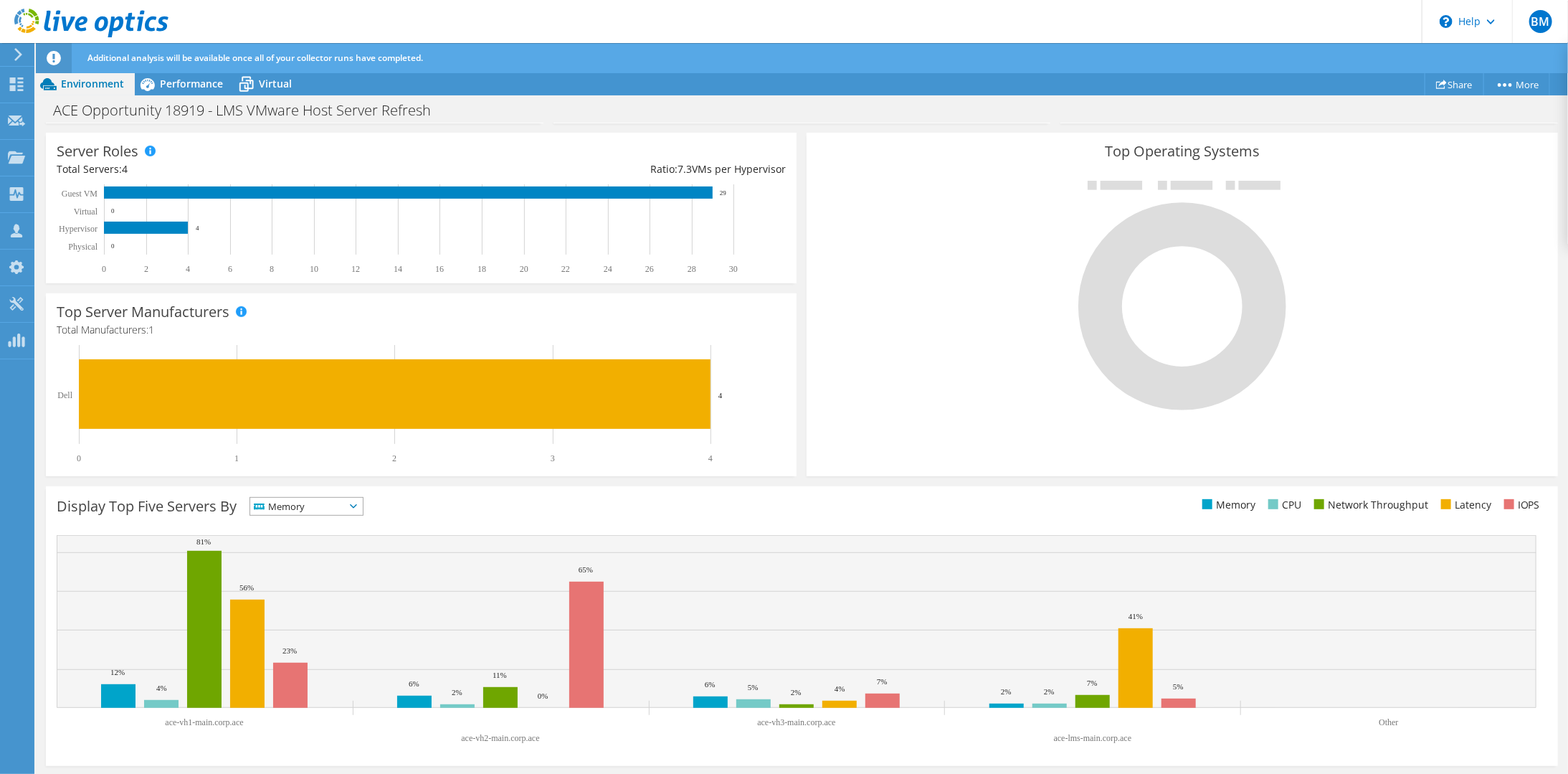
click at [338, 504] on span "Memory" at bounding box center [298, 506] width 95 height 17
click at [314, 568] on li "CPU" at bounding box center [307, 564] width 113 height 20
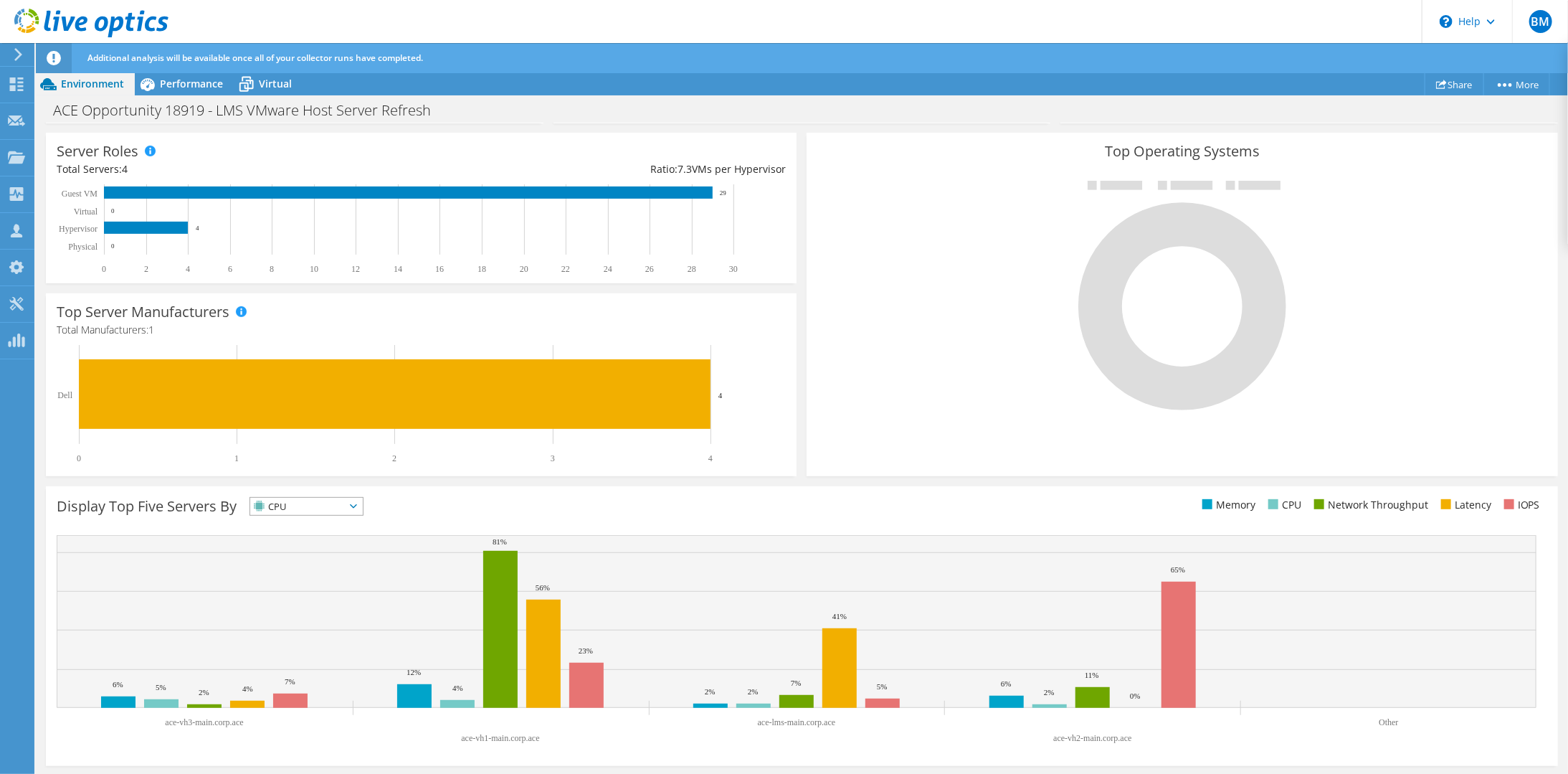
click at [1314, 505] on span at bounding box center [1319, 504] width 10 height 10
click at [1314, 503] on span at bounding box center [1319, 504] width 10 height 10
